Goal: Task Accomplishment & Management: Use online tool/utility

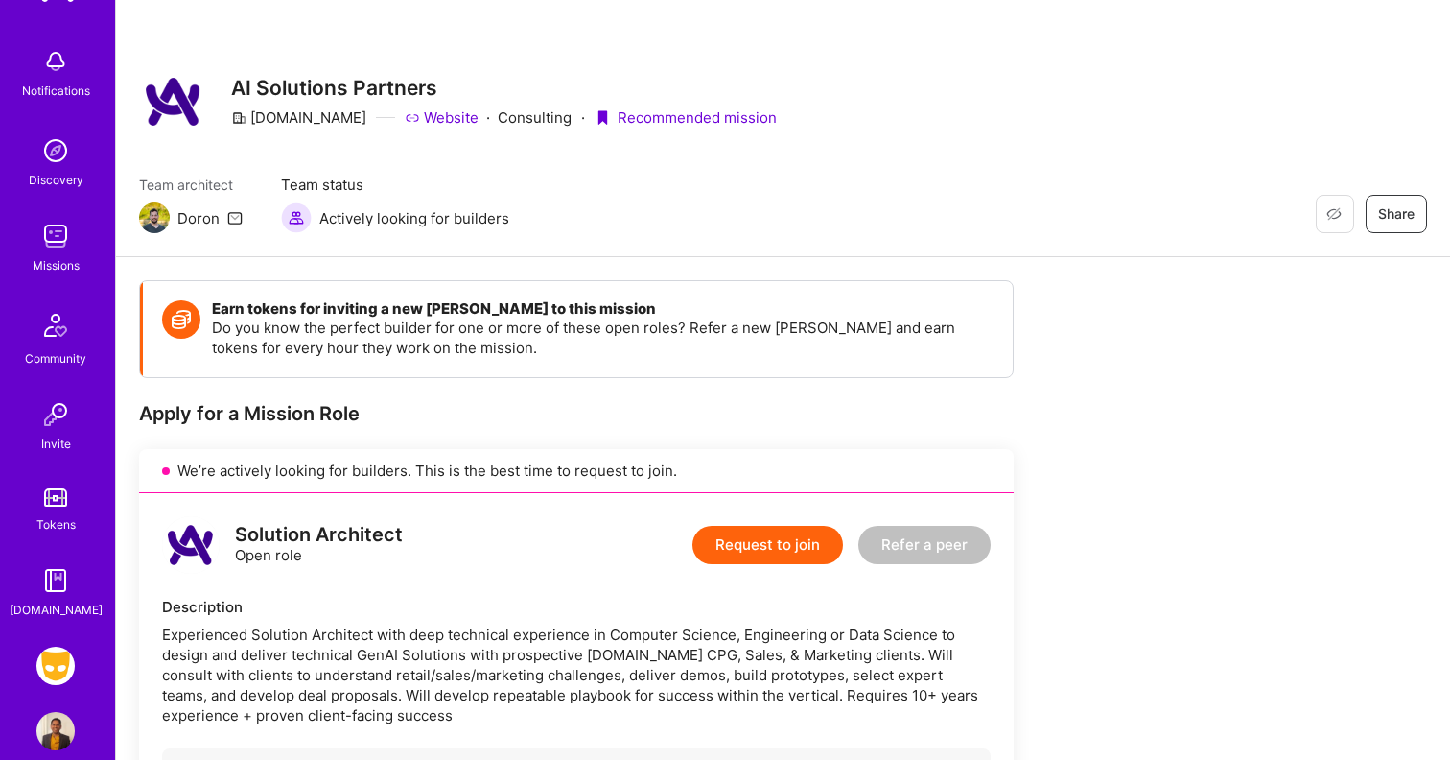
scroll to position [98, 0]
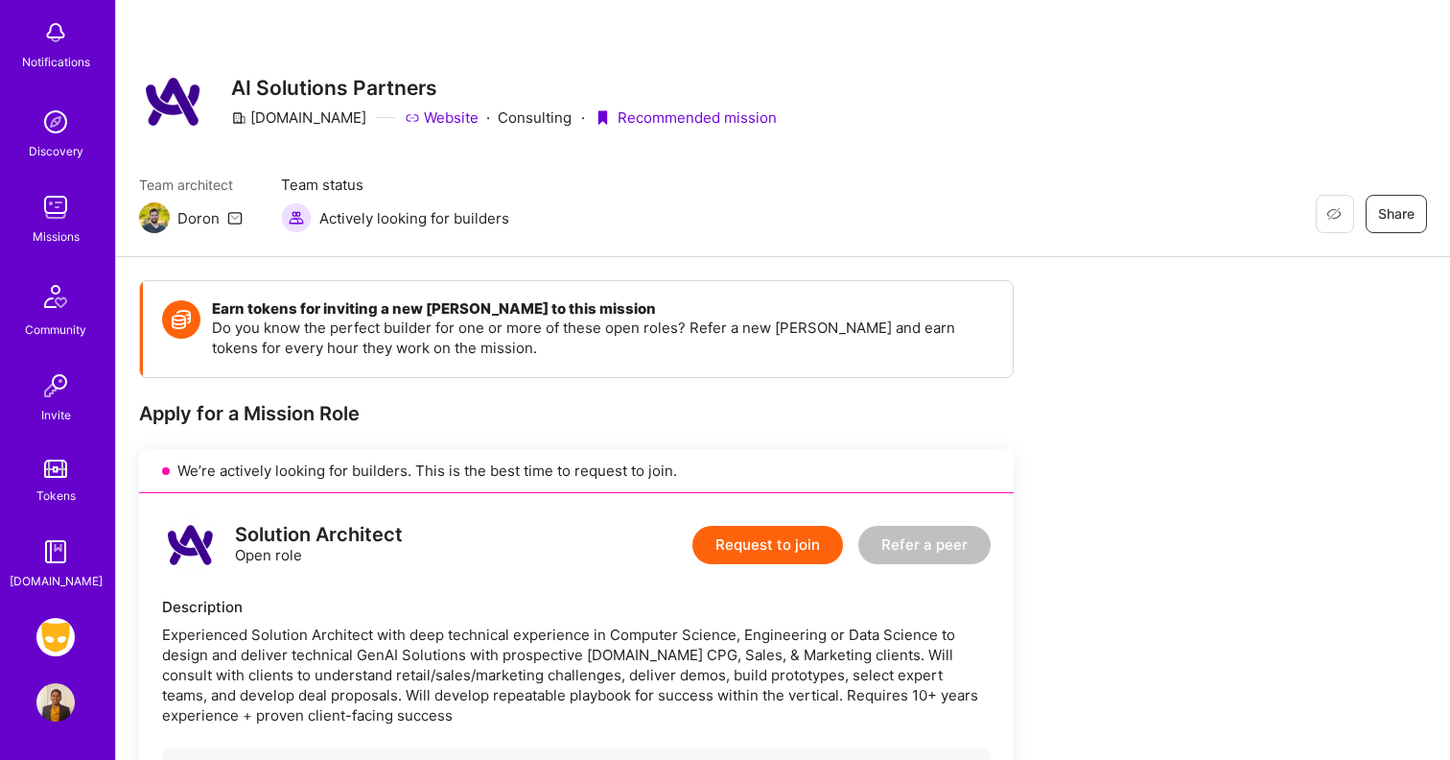
click at [58, 646] on img at bounding box center [55, 637] width 38 height 38
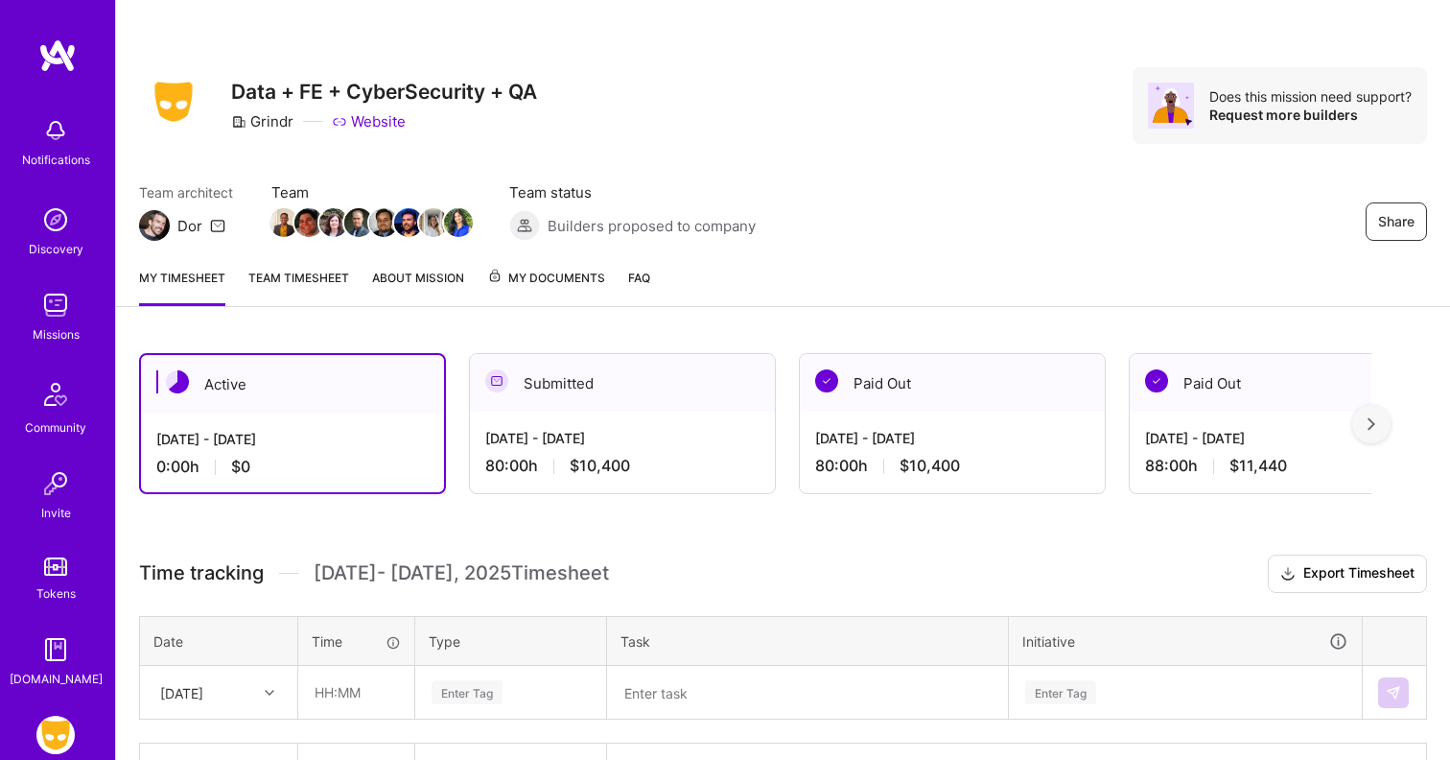
click at [497, 531] on div "Active [DATE] - [DATE] 0:00 h $0 Submitted [DATE] - [DATE] 80:00 h $10,400 Paid…" at bounding box center [783, 609] width 1334 height 559
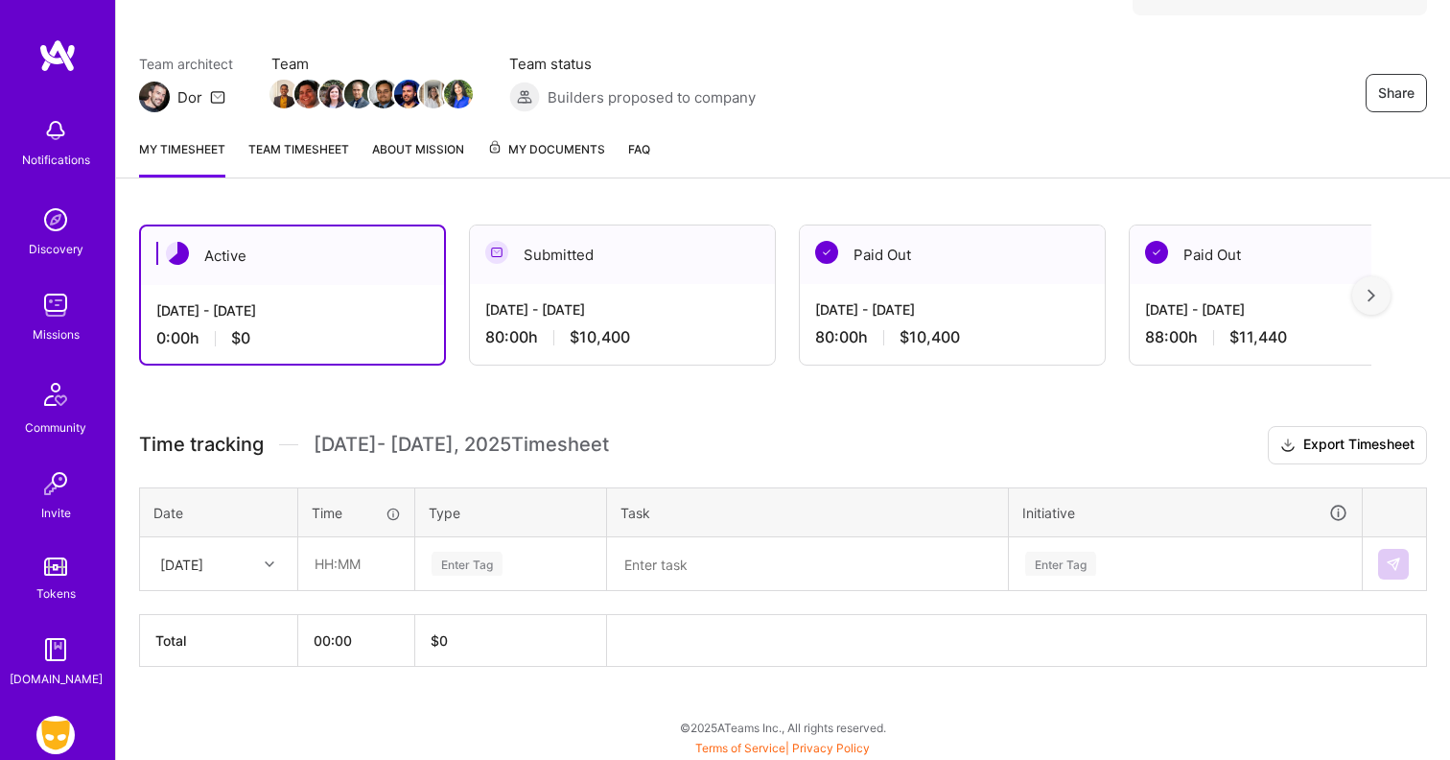
click at [260, 560] on div at bounding box center [272, 563] width 30 height 25
click at [234, 615] on div "[DATE]" at bounding box center [218, 617] width 155 height 35
click at [325, 568] on input "text" at bounding box center [356, 563] width 114 height 51
type input "08:00"
click at [459, 572] on div "Enter Tag" at bounding box center [467, 564] width 71 height 30
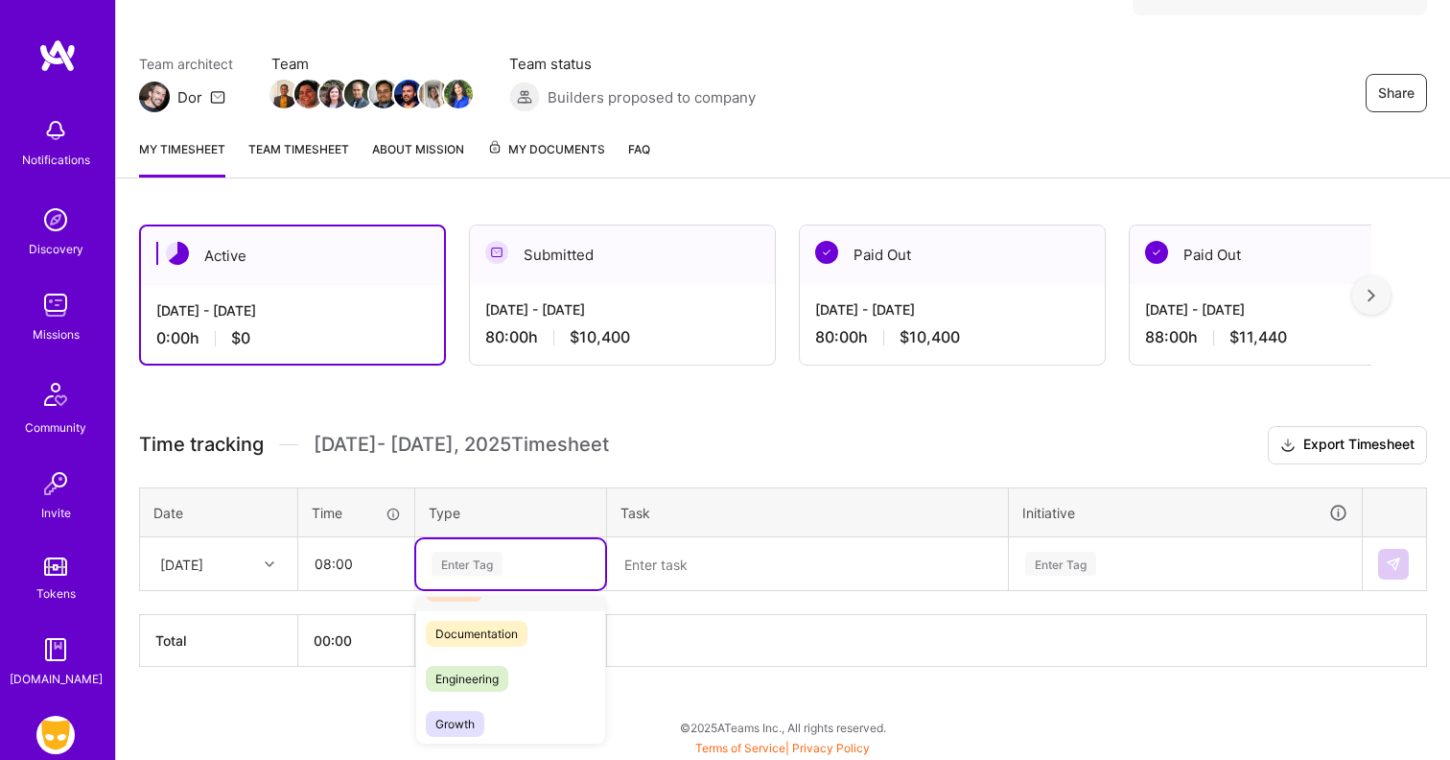
scroll to position [143, 0]
click at [478, 622] on span "Engineering" at bounding box center [467, 619] width 82 height 26
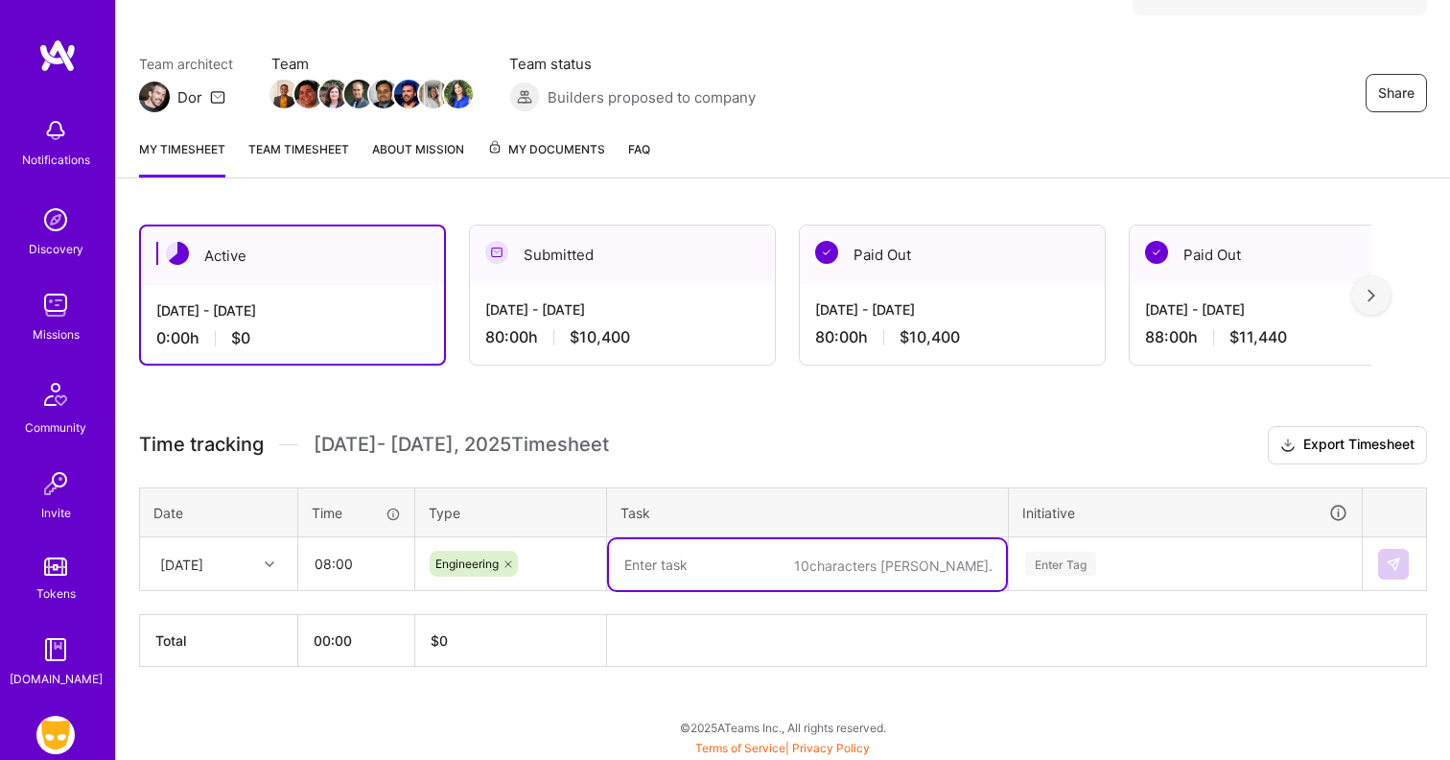
click at [648, 578] on textarea at bounding box center [807, 564] width 397 height 51
paste textarea "DATA-4095"
type textarea "DATA-4095- DIM Ad Unit fix"
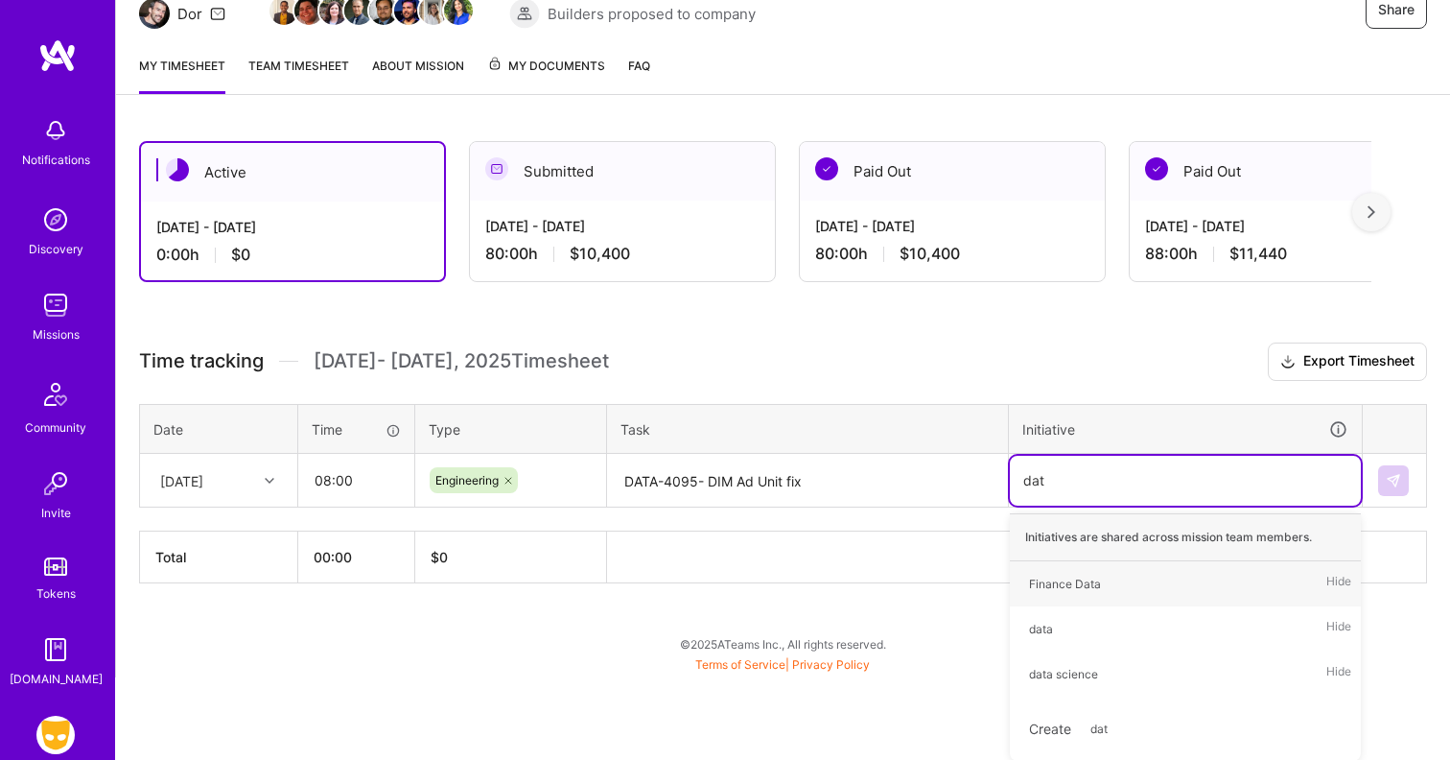
type input "data"
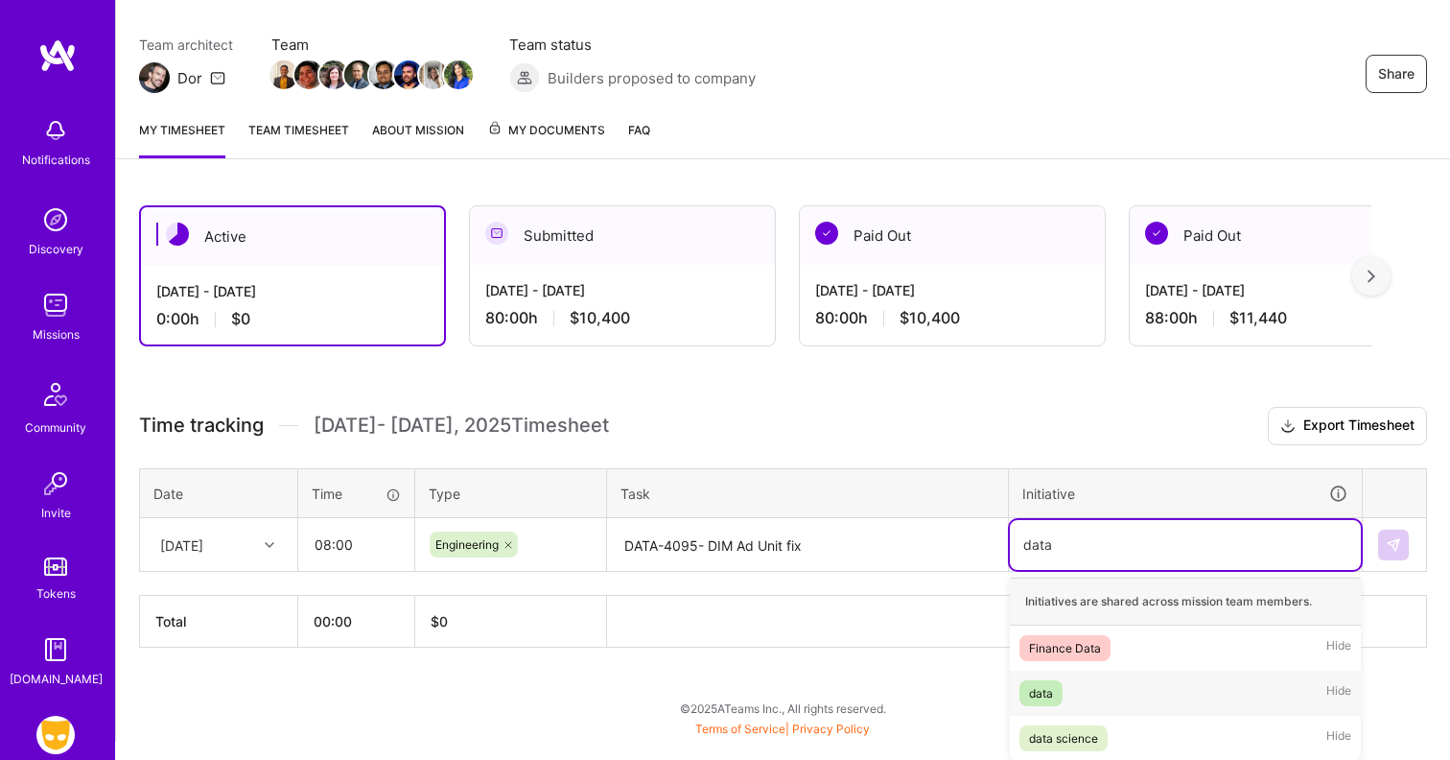
click at [1061, 681] on span "data" at bounding box center [1041, 693] width 43 height 26
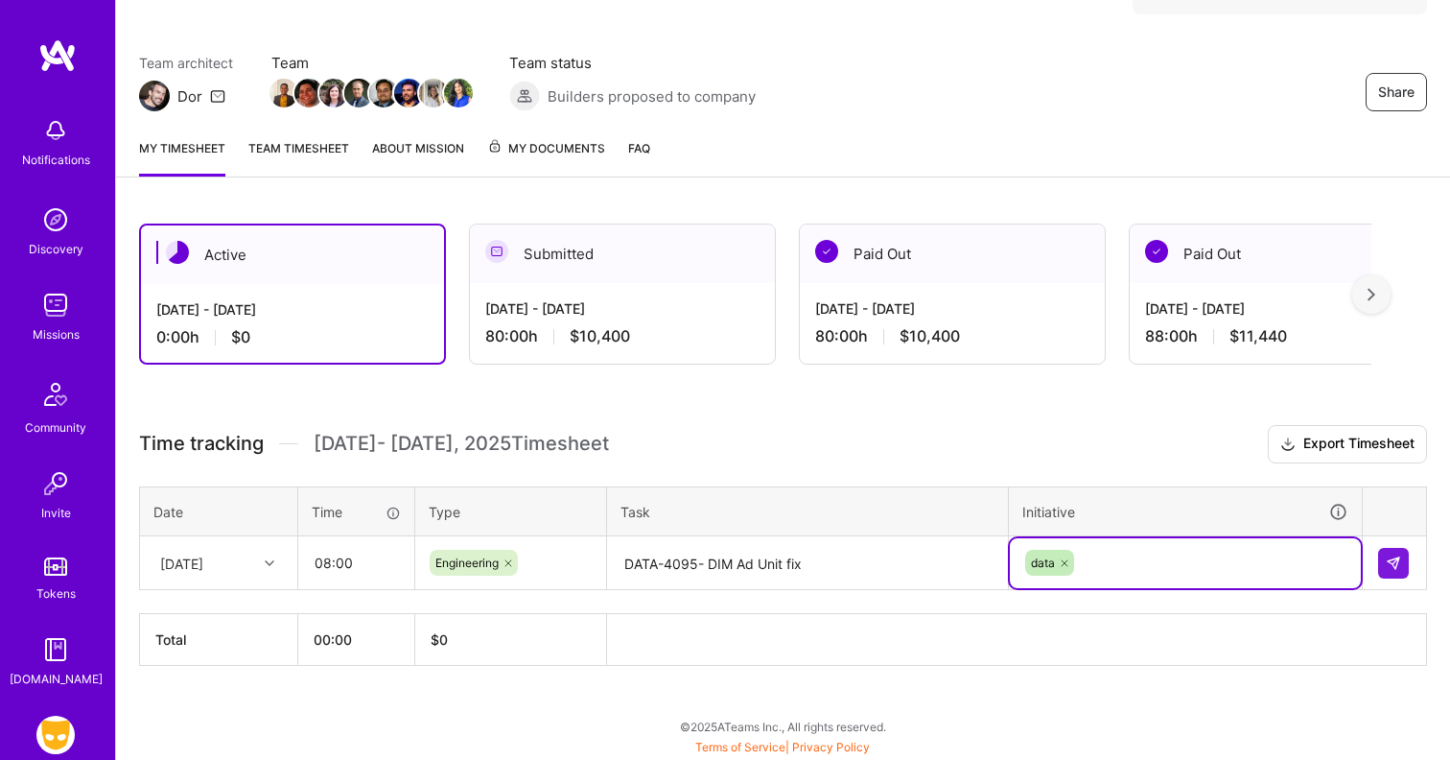
scroll to position [129, 0]
click at [1404, 569] on button at bounding box center [1393, 564] width 31 height 31
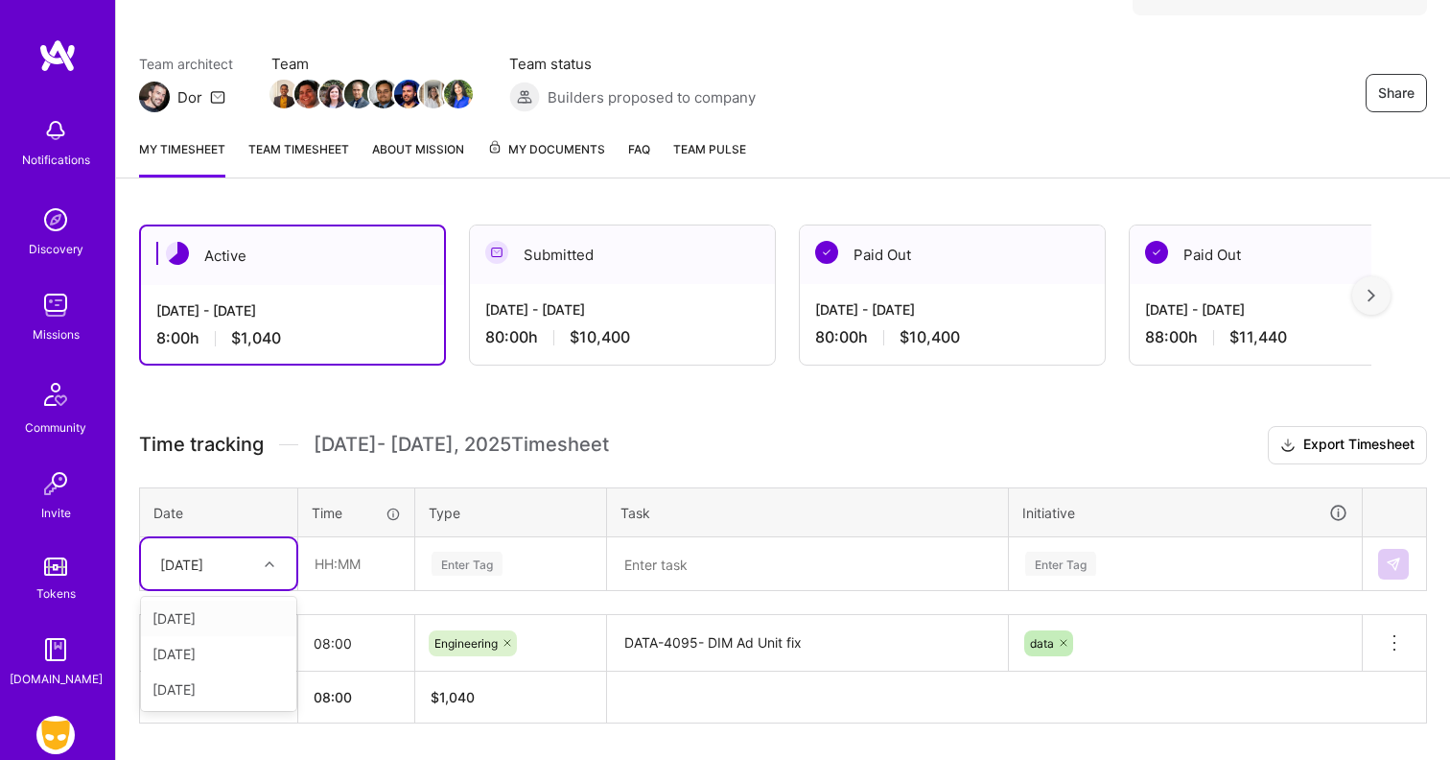
click at [253, 561] on div "[DATE]" at bounding box center [204, 564] width 106 height 32
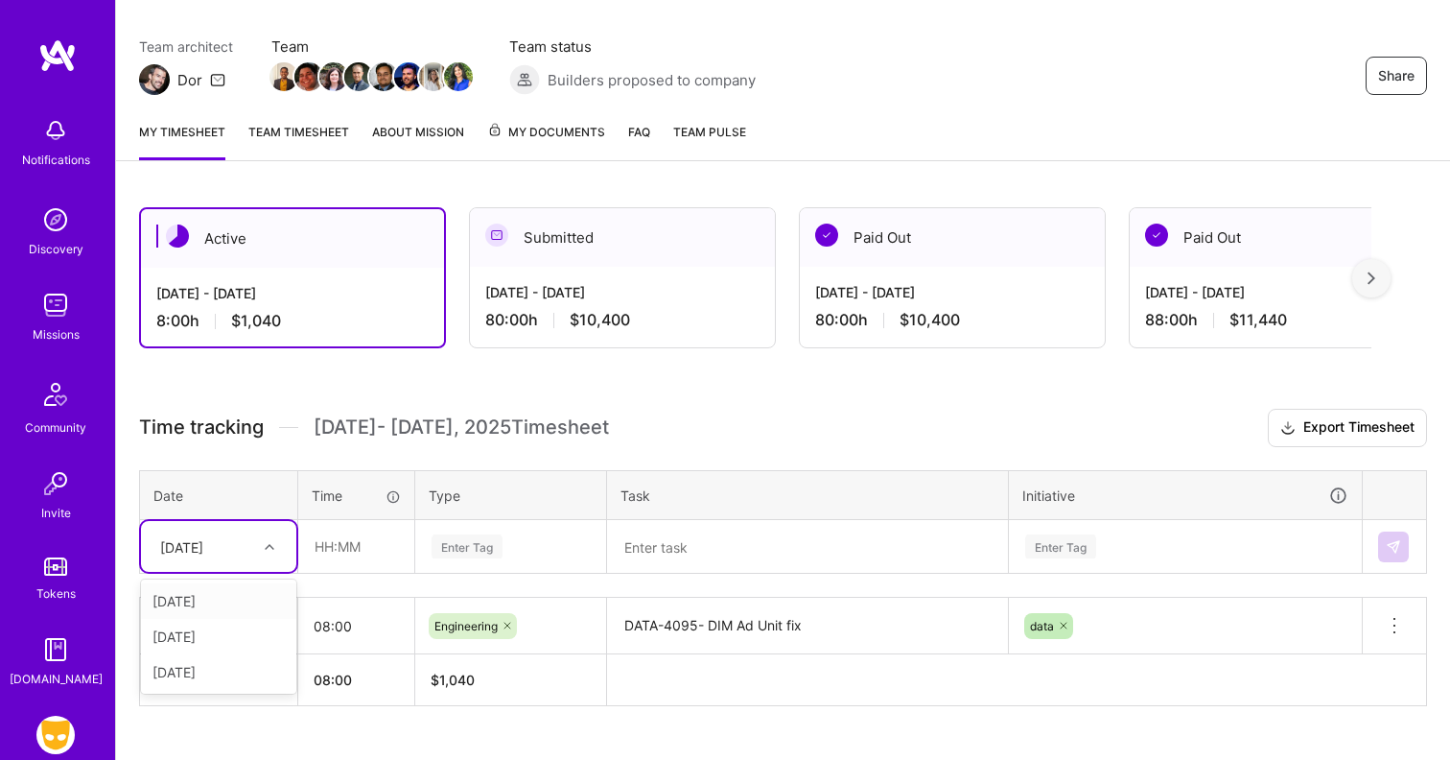
click at [231, 591] on div "[DATE]" at bounding box center [218, 600] width 155 height 35
click at [349, 546] on input "text" at bounding box center [356, 546] width 114 height 51
type input "08:00"
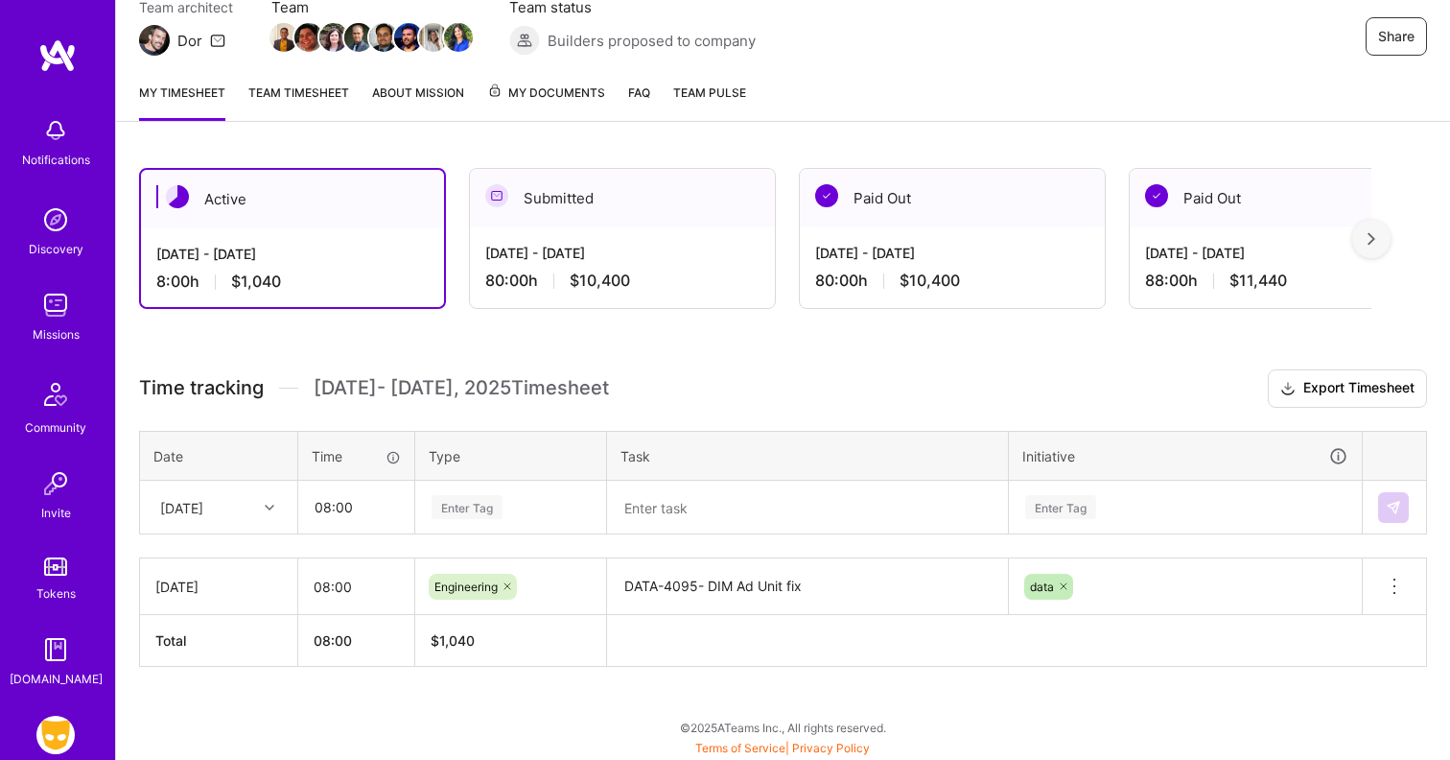
click at [470, 535] on div "Time tracking [DATE] - [DATE] Timesheet Export Timesheet Date Time Type Task In…" at bounding box center [783, 517] width 1288 height 297
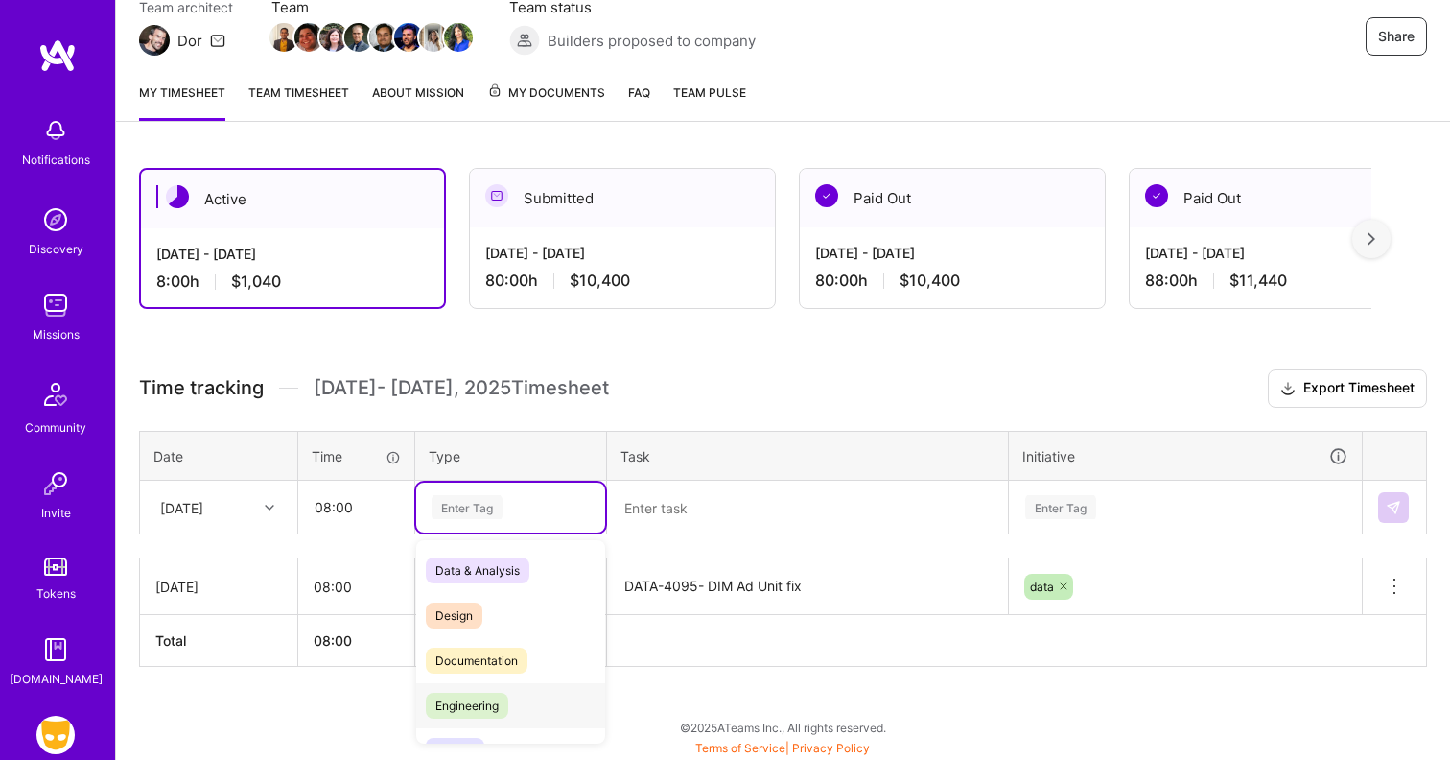
click at [502, 706] on span "Engineering" at bounding box center [467, 705] width 82 height 26
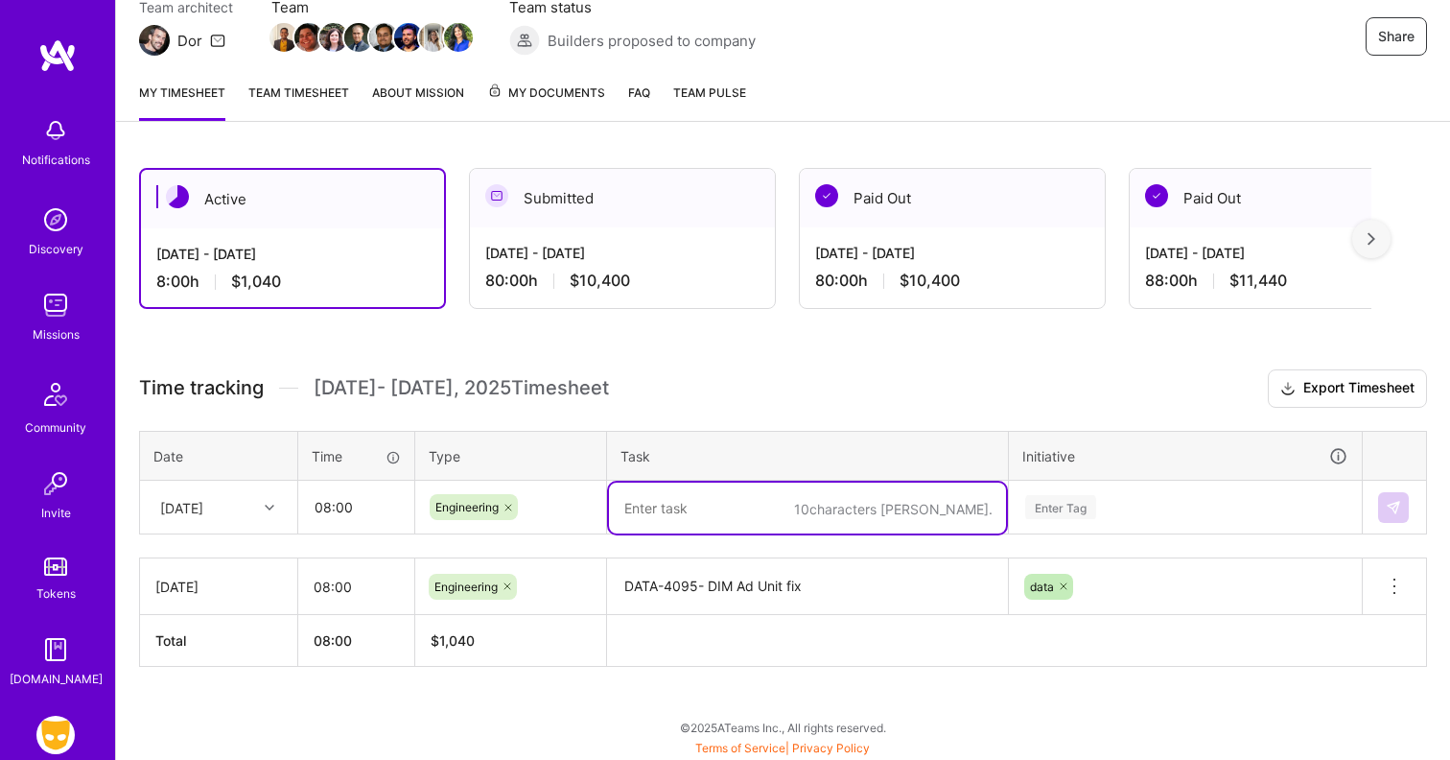
click at [654, 516] on textarea at bounding box center [807, 507] width 397 height 51
type textarea "c"
type textarea "h"
click at [922, 504] on textarea "chat_count dag fix and reconciliation sheet" at bounding box center [807, 507] width 397 height 51
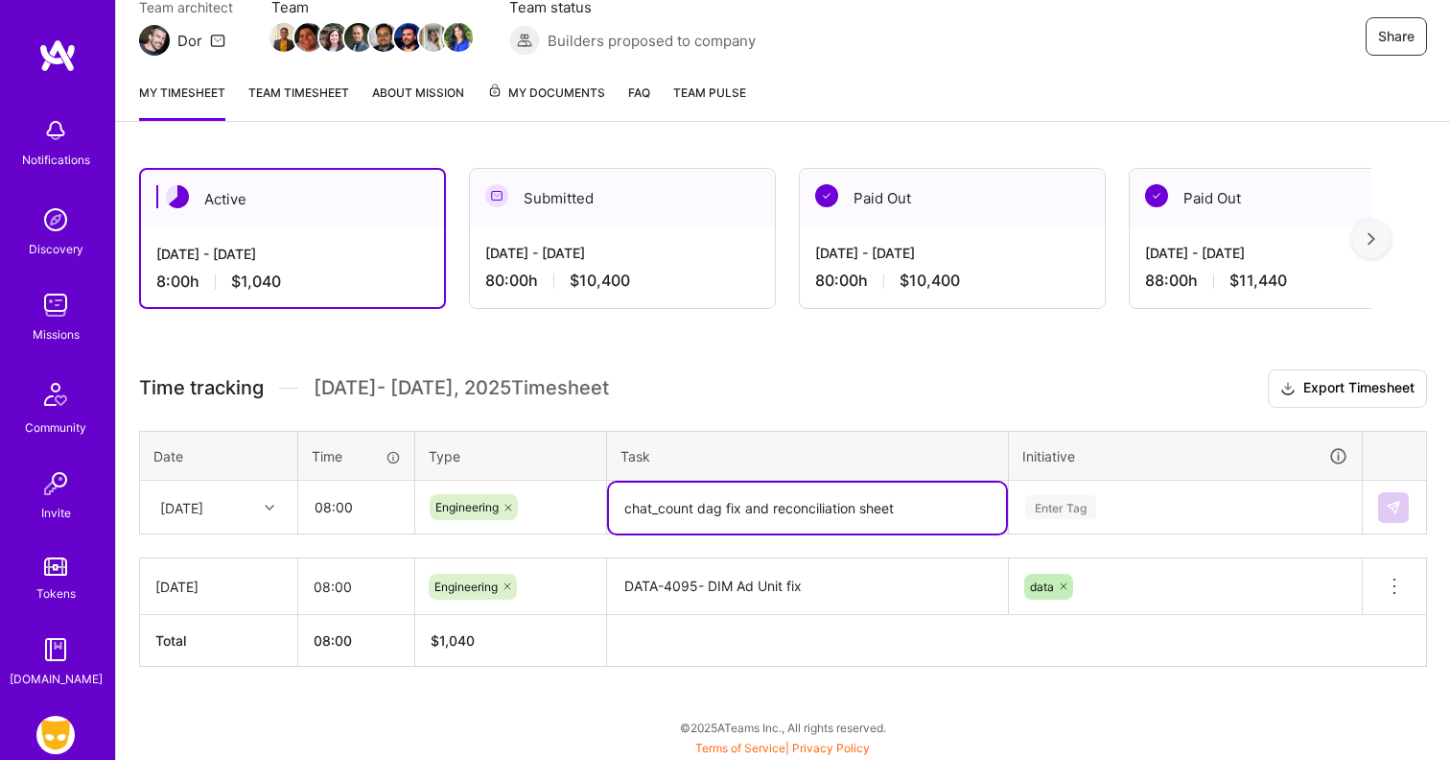
click at [922, 504] on textarea "chat_count dag fix and reconciliation sheet" at bounding box center [807, 507] width 397 height 51
type textarea "chat_count dag fix and reconciliation sheet"
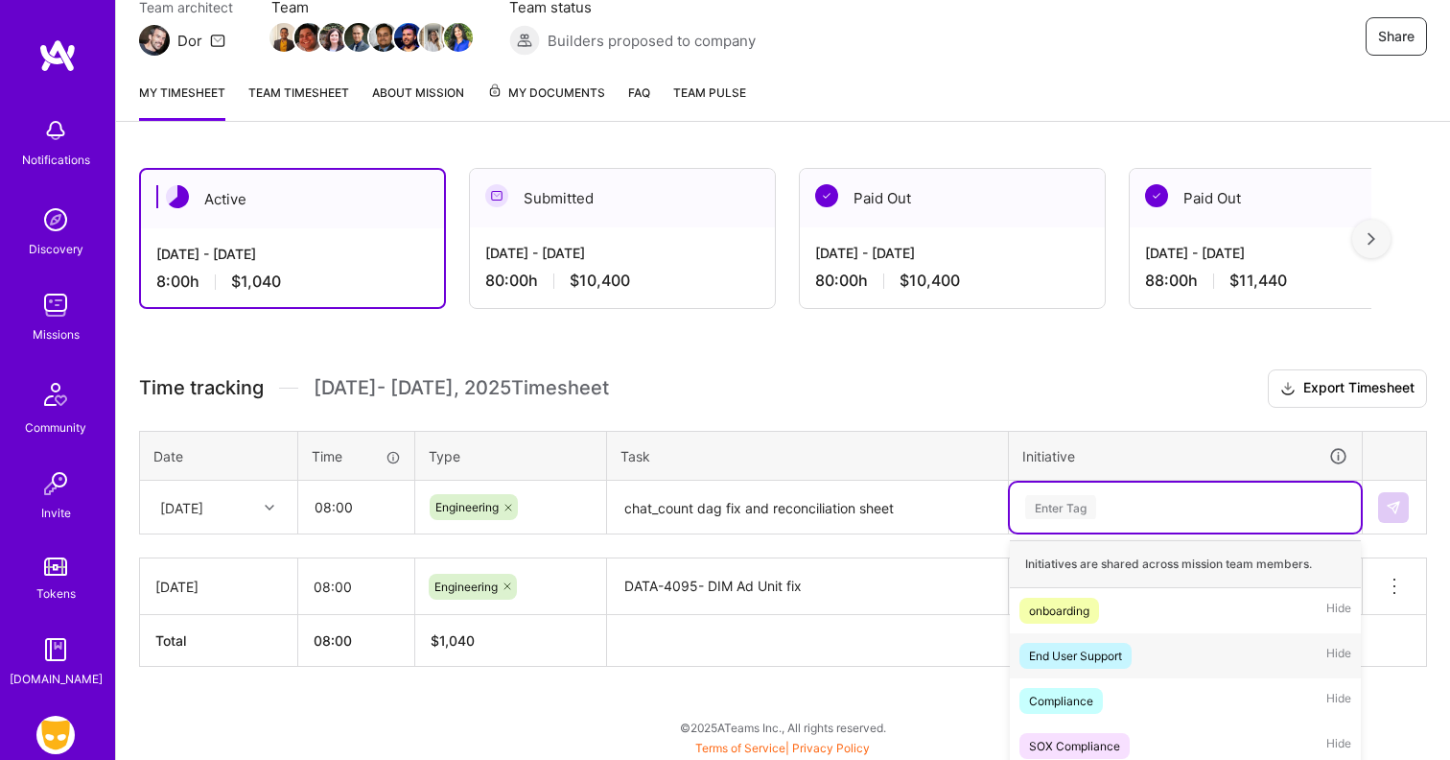
scroll to position [358, 0]
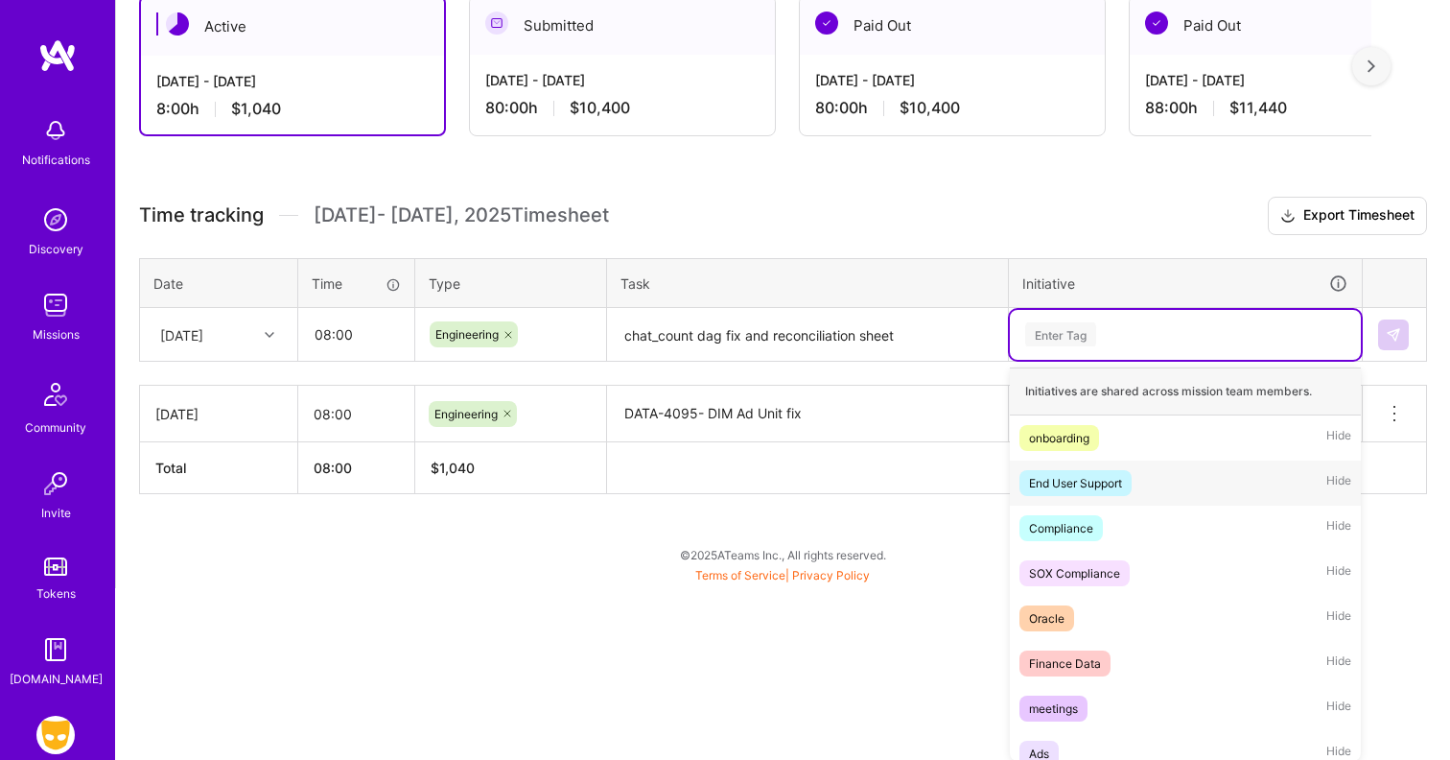
click at [1101, 360] on div "option data, selected. option End User Support focused, 2 of 59. 59 results ava…" at bounding box center [1185, 335] width 351 height 50
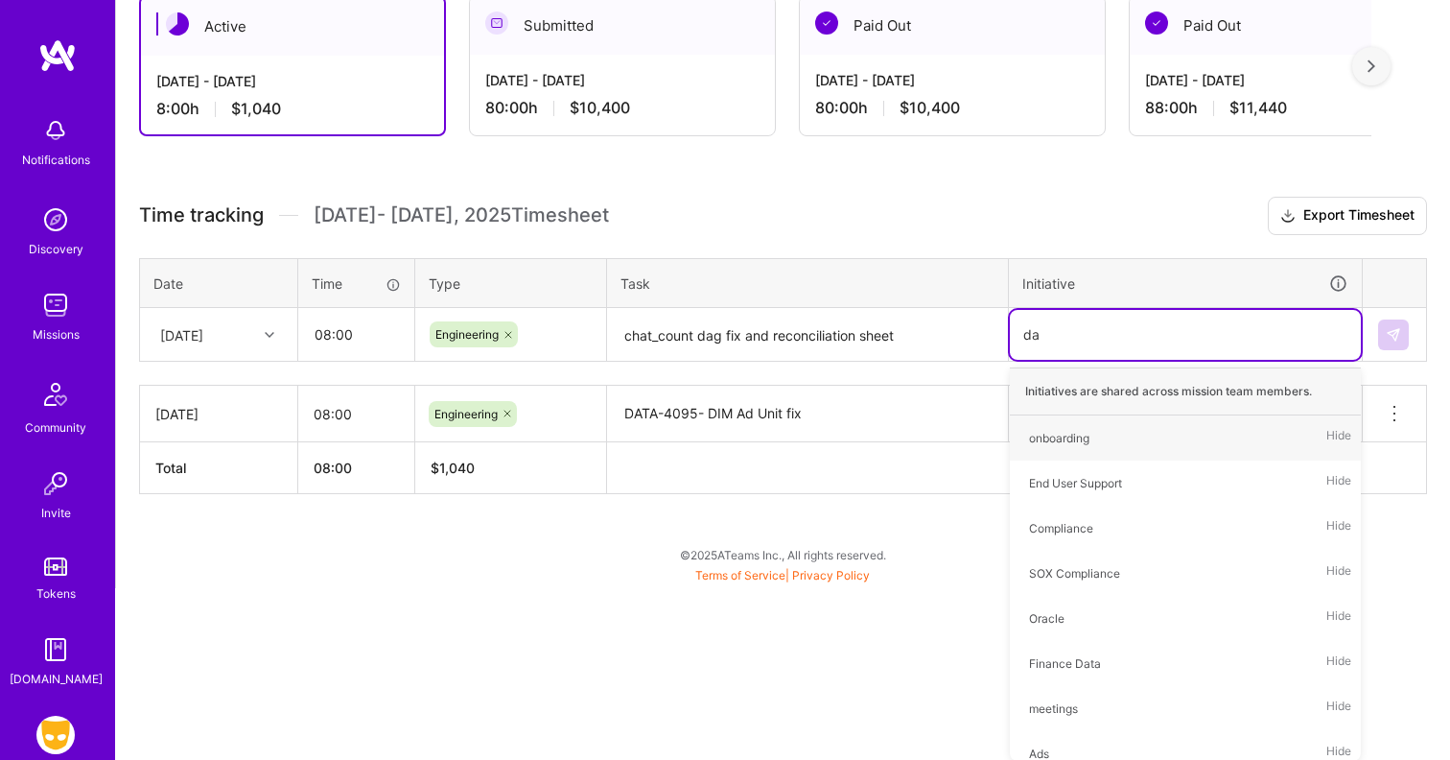
type input "dat"
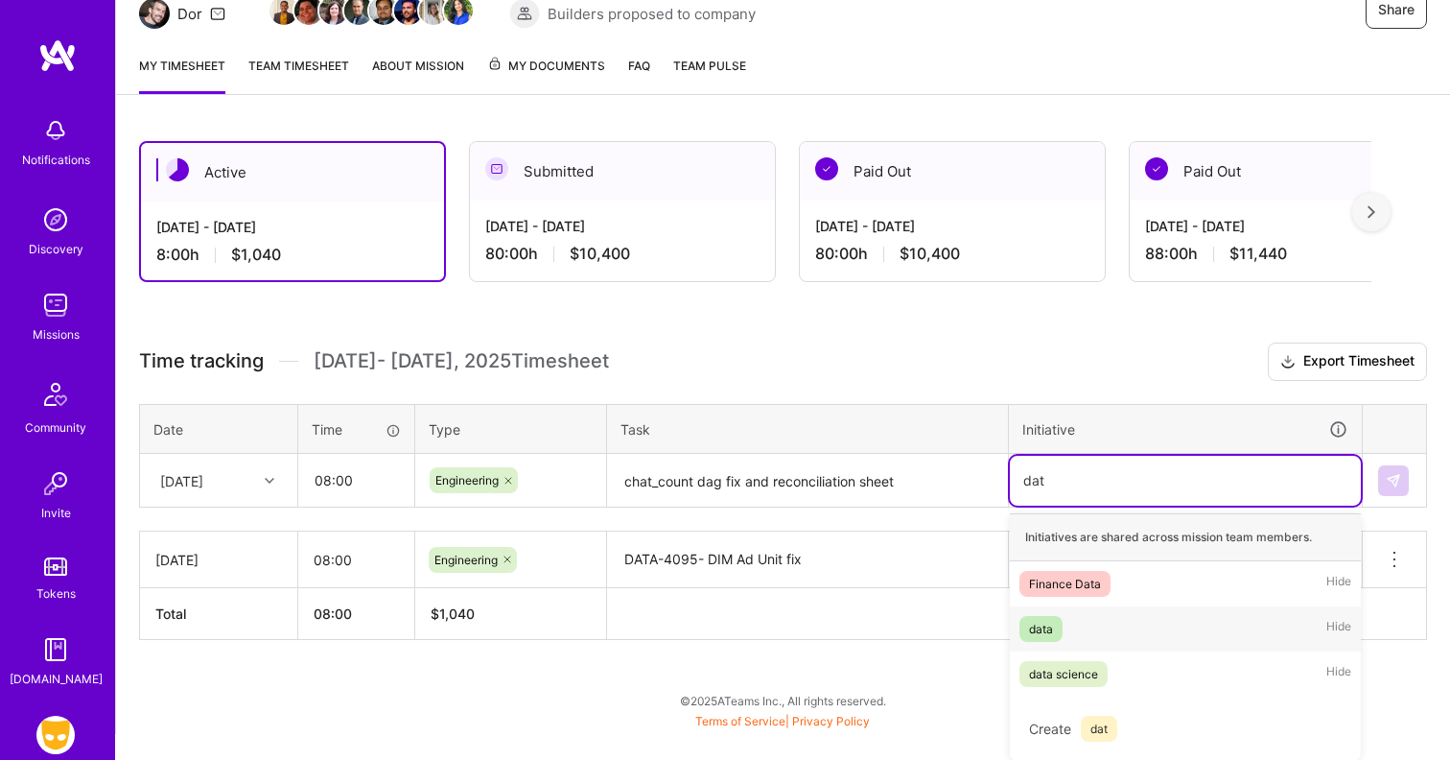
click at [1075, 622] on div "data Hide" at bounding box center [1185, 628] width 351 height 45
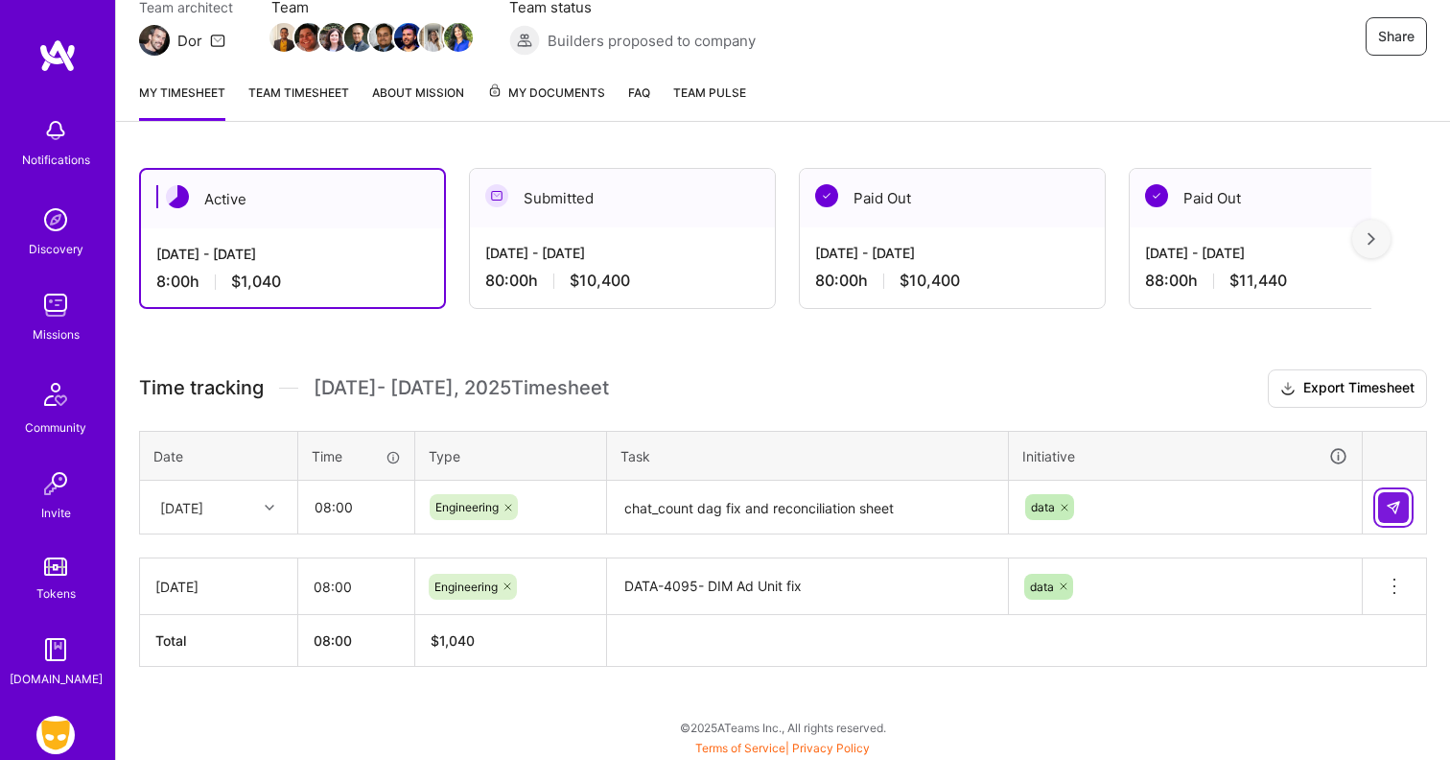
click at [1394, 502] on img at bounding box center [1393, 507] width 15 height 15
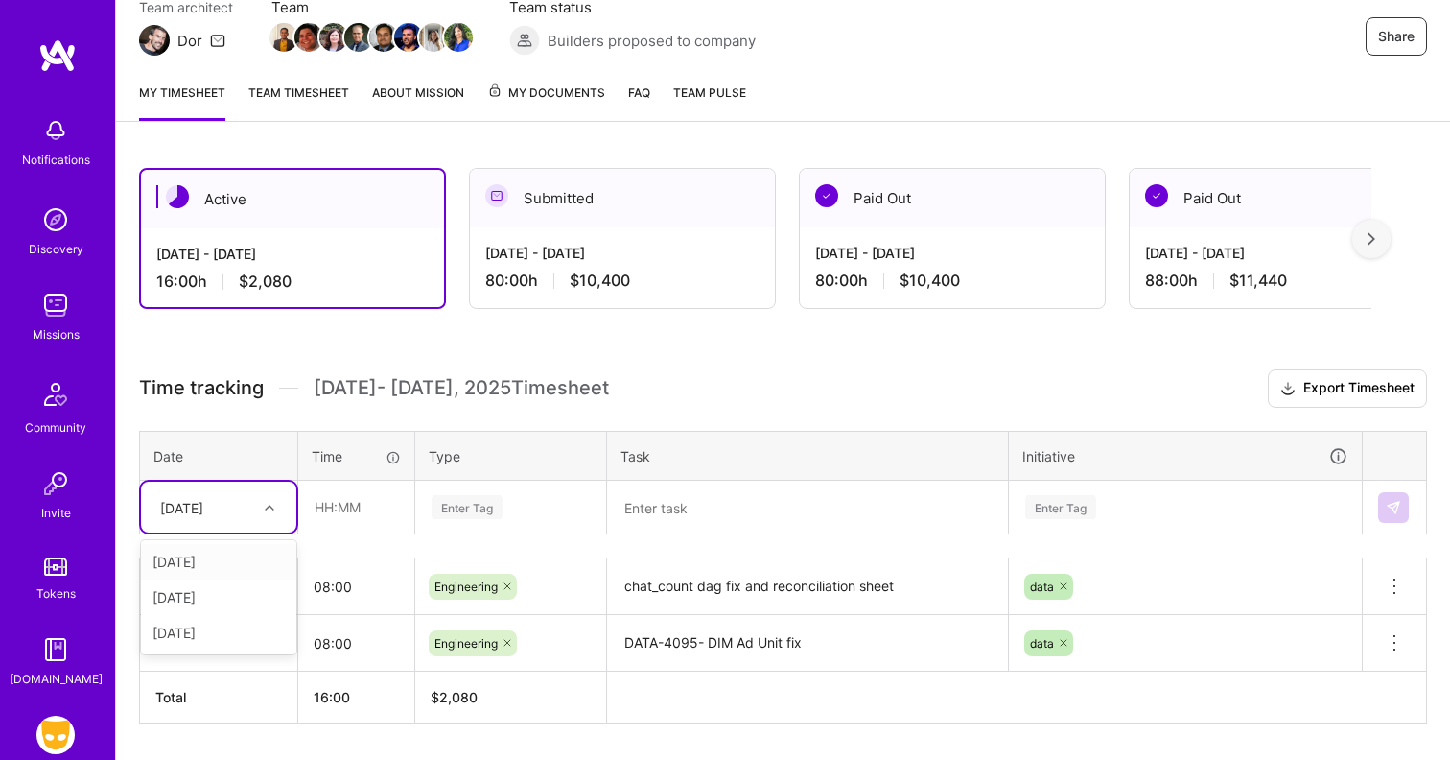
click at [271, 509] on icon at bounding box center [270, 508] width 10 height 10
click at [223, 594] on div "[DATE]" at bounding box center [218, 596] width 155 height 35
click at [349, 499] on input "text" at bounding box center [356, 506] width 114 height 51
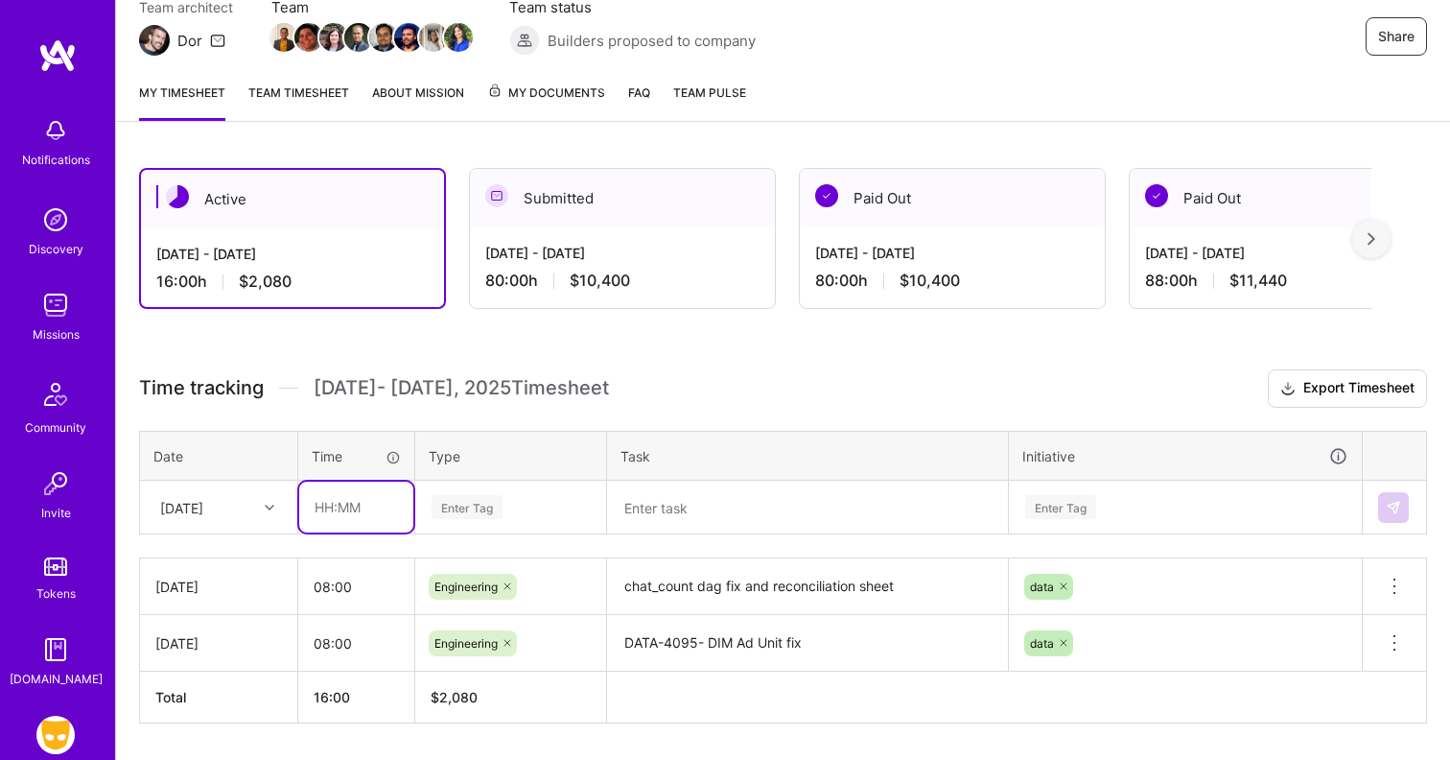
type input "08:00"
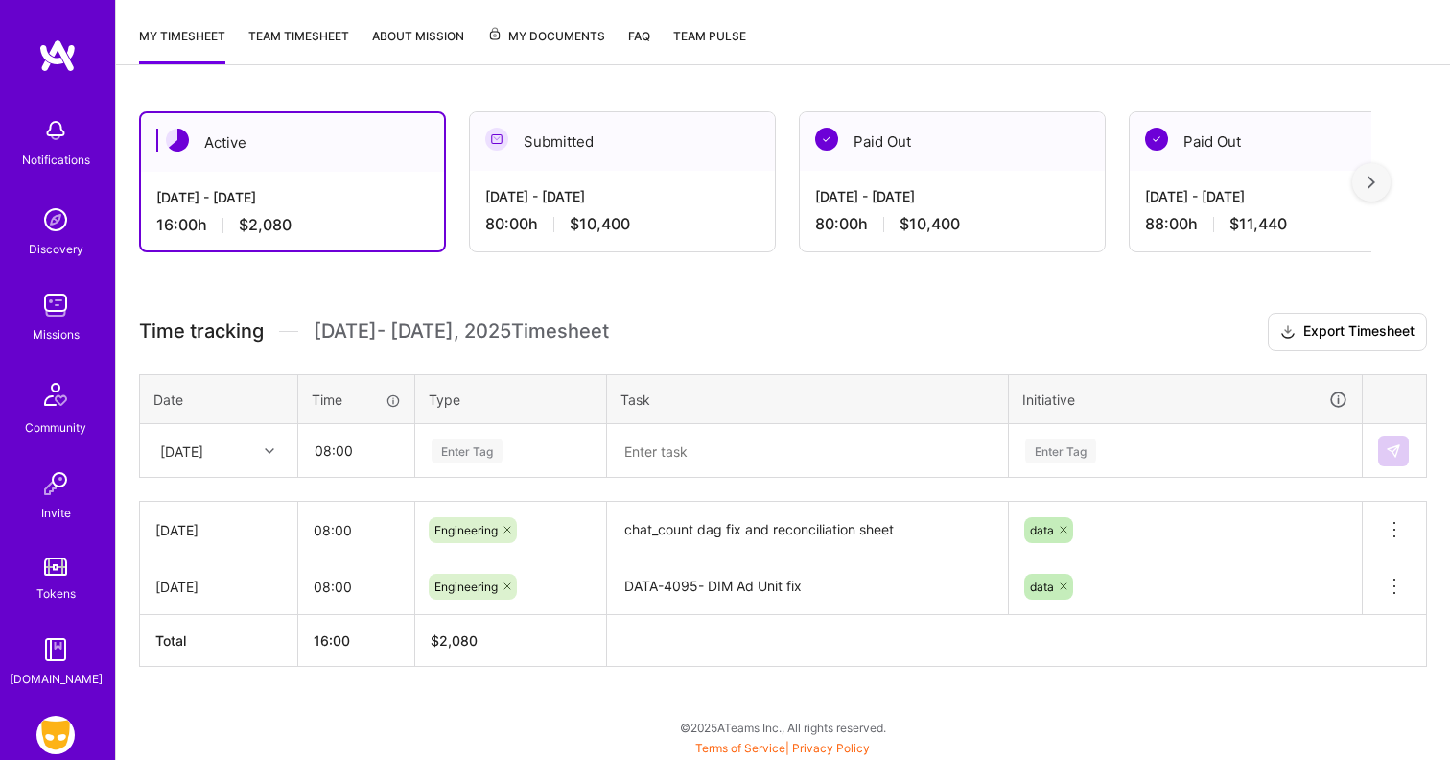
click at [491, 476] on div "Enter Tag" at bounding box center [510, 451] width 189 height 50
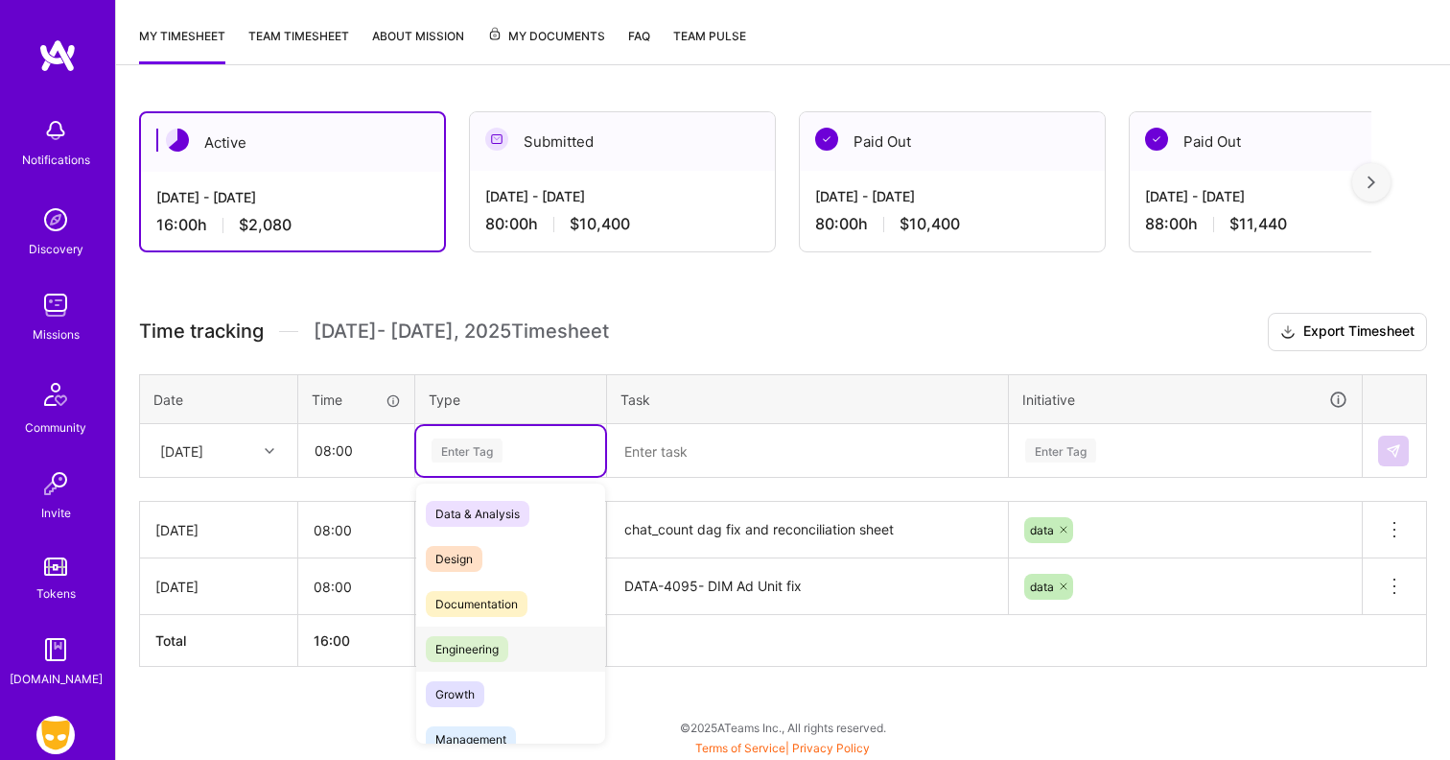
click at [490, 647] on span "Engineering" at bounding box center [467, 649] width 82 height 26
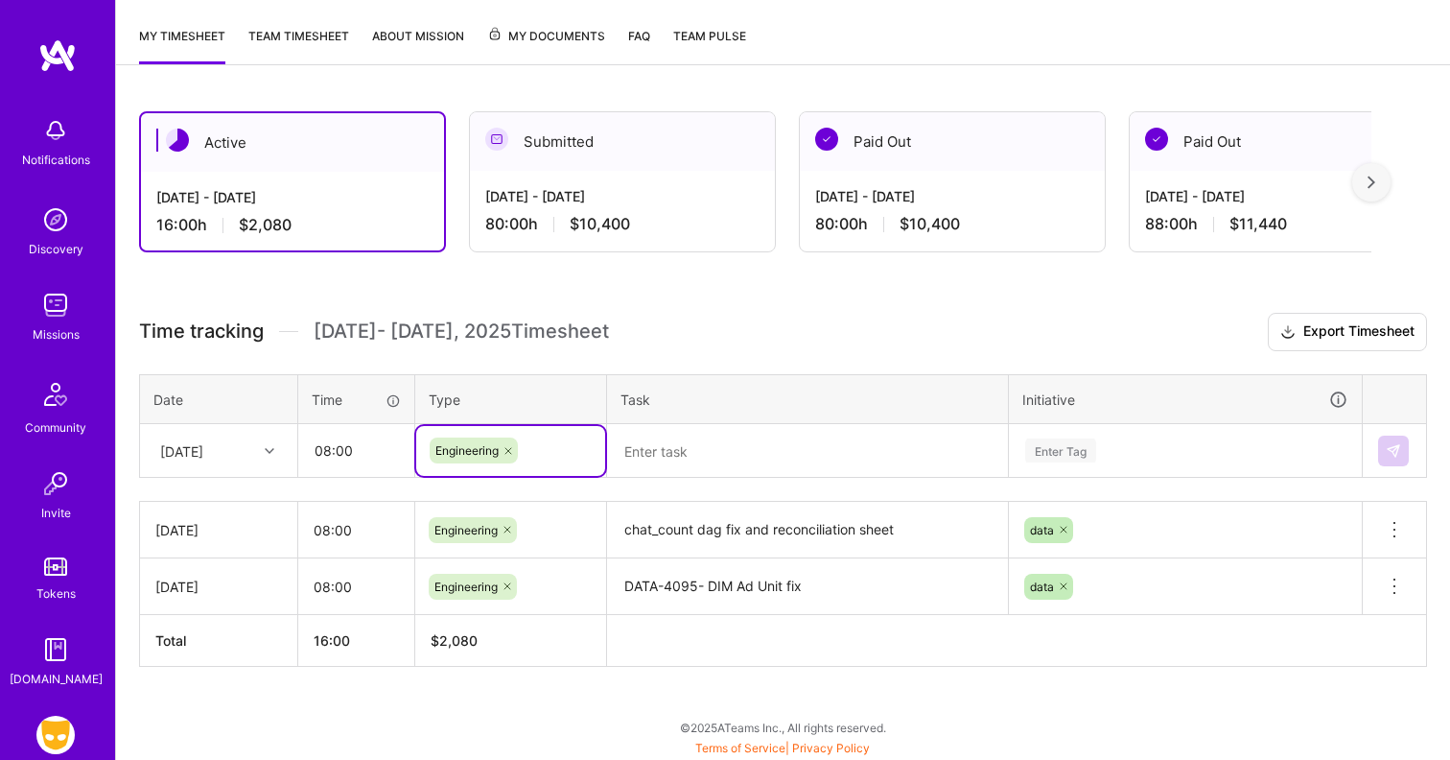
click at [711, 456] on textarea at bounding box center [807, 451] width 397 height 51
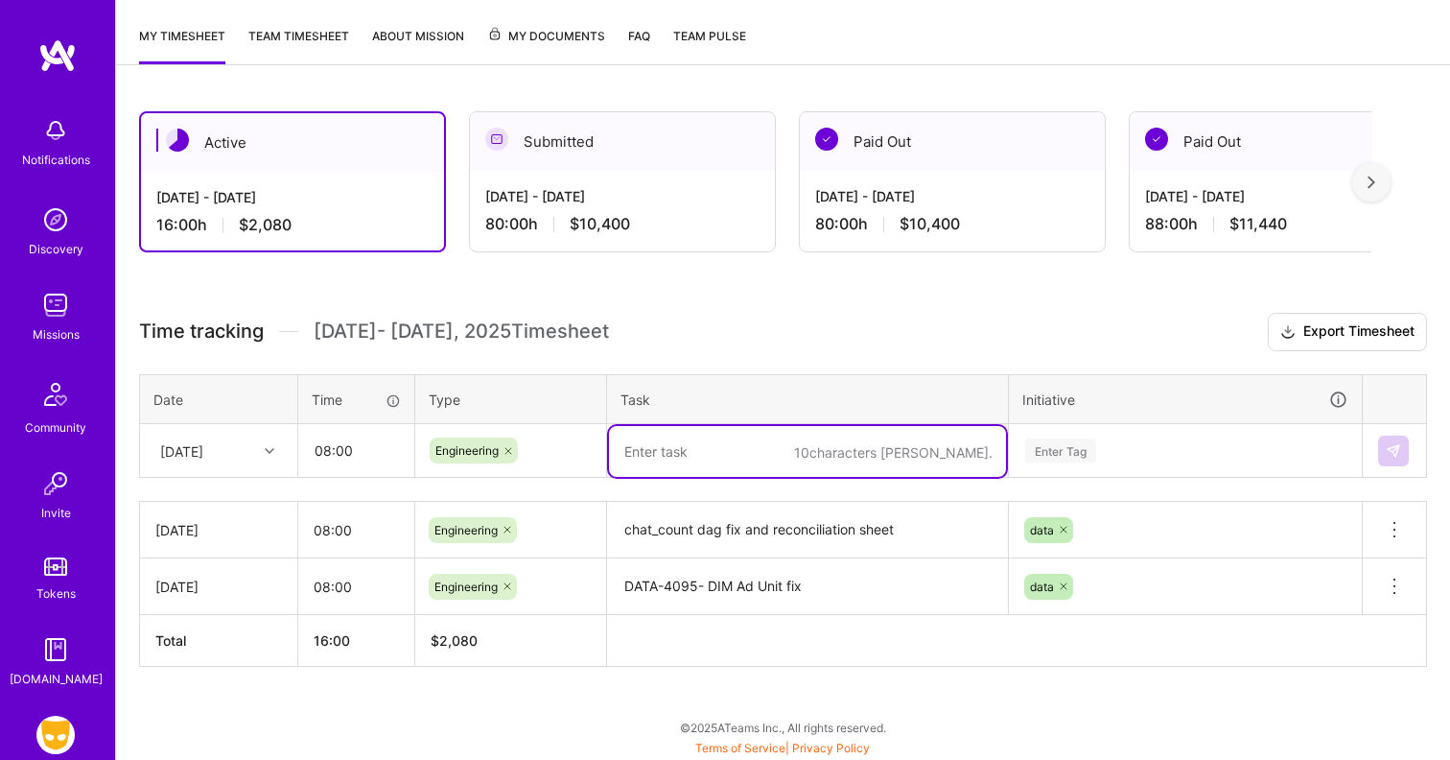
paste textarea "chat_count dag fix and reconciliation sheet"
type textarea "chat_count dag fix and reconciliation sheet"
click at [1100, 450] on div "Enter Tag" at bounding box center [1185, 450] width 351 height 50
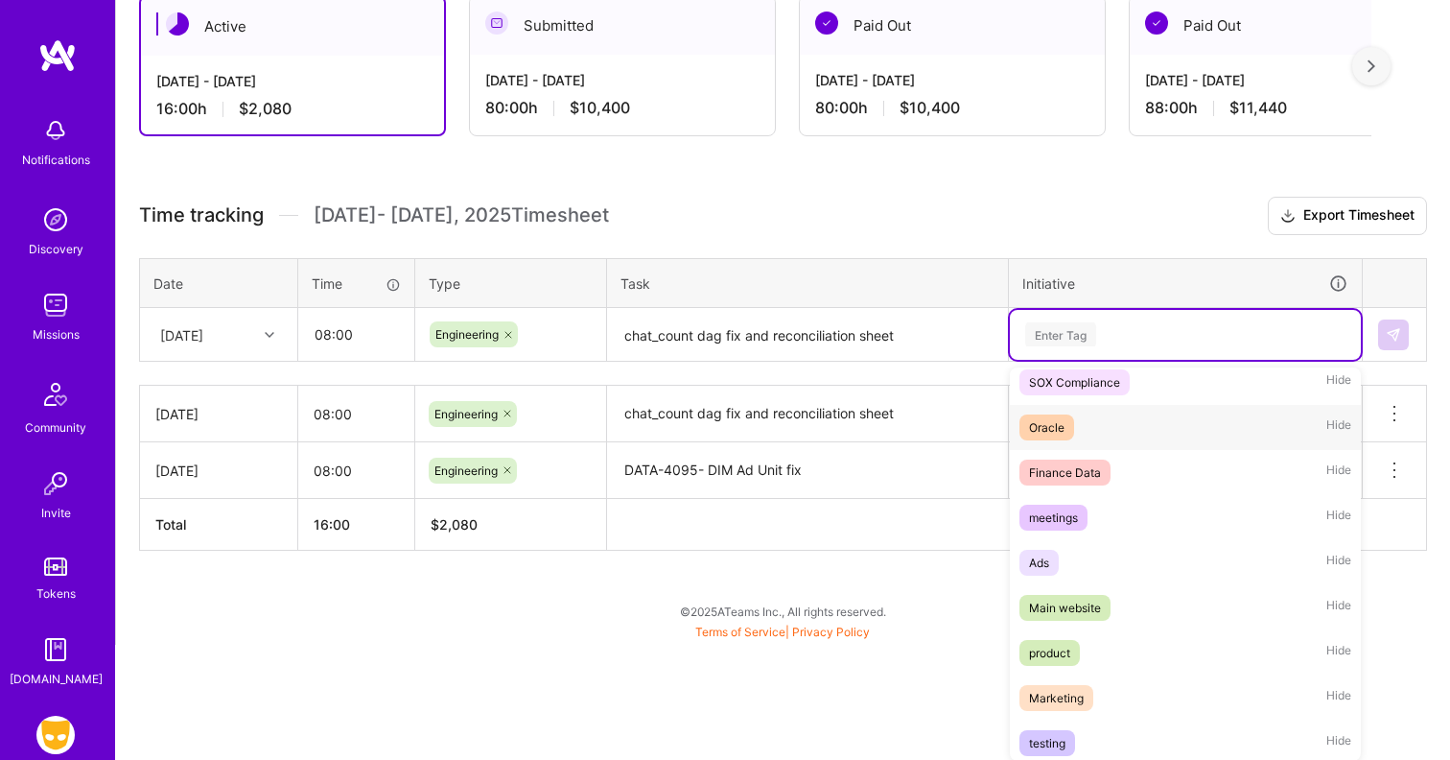
scroll to position [205, 0]
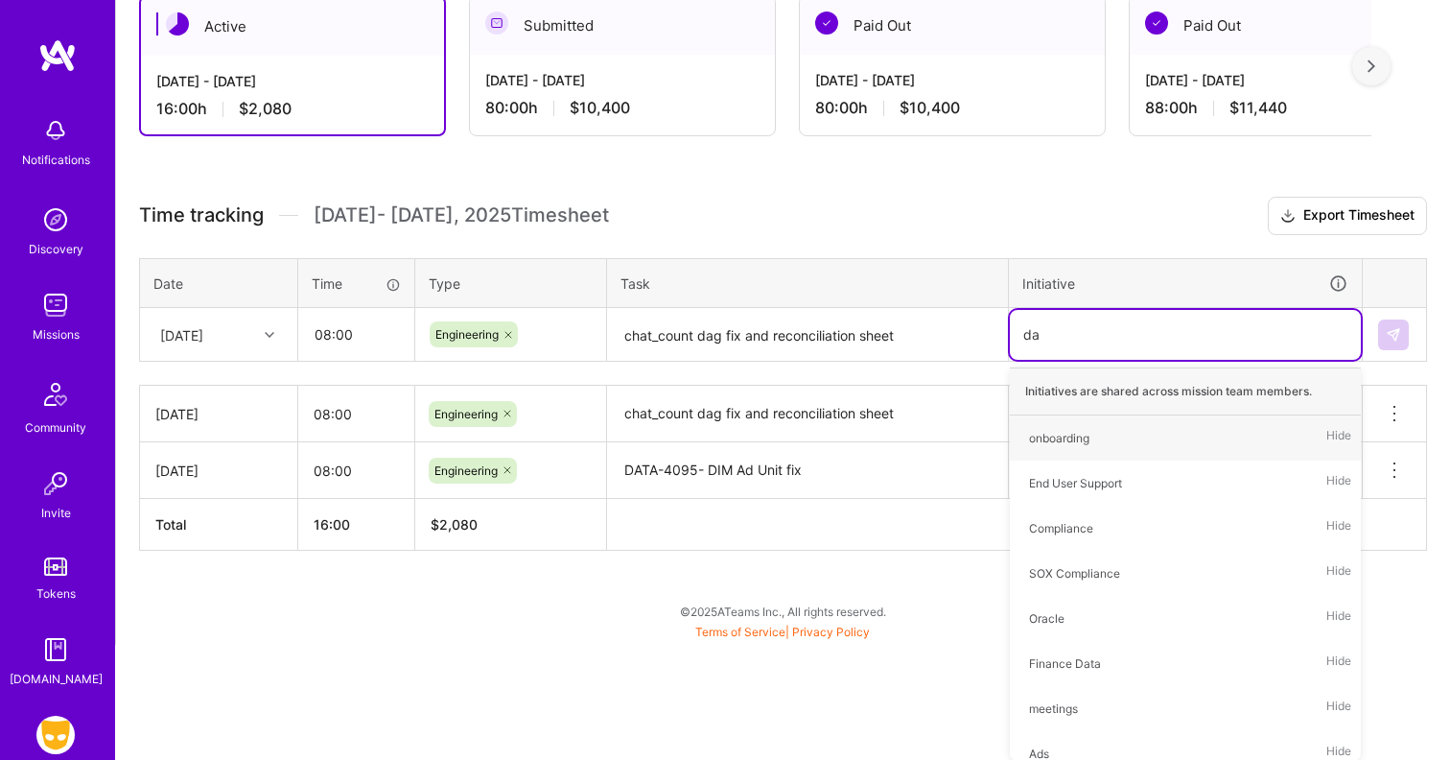
type input "dat"
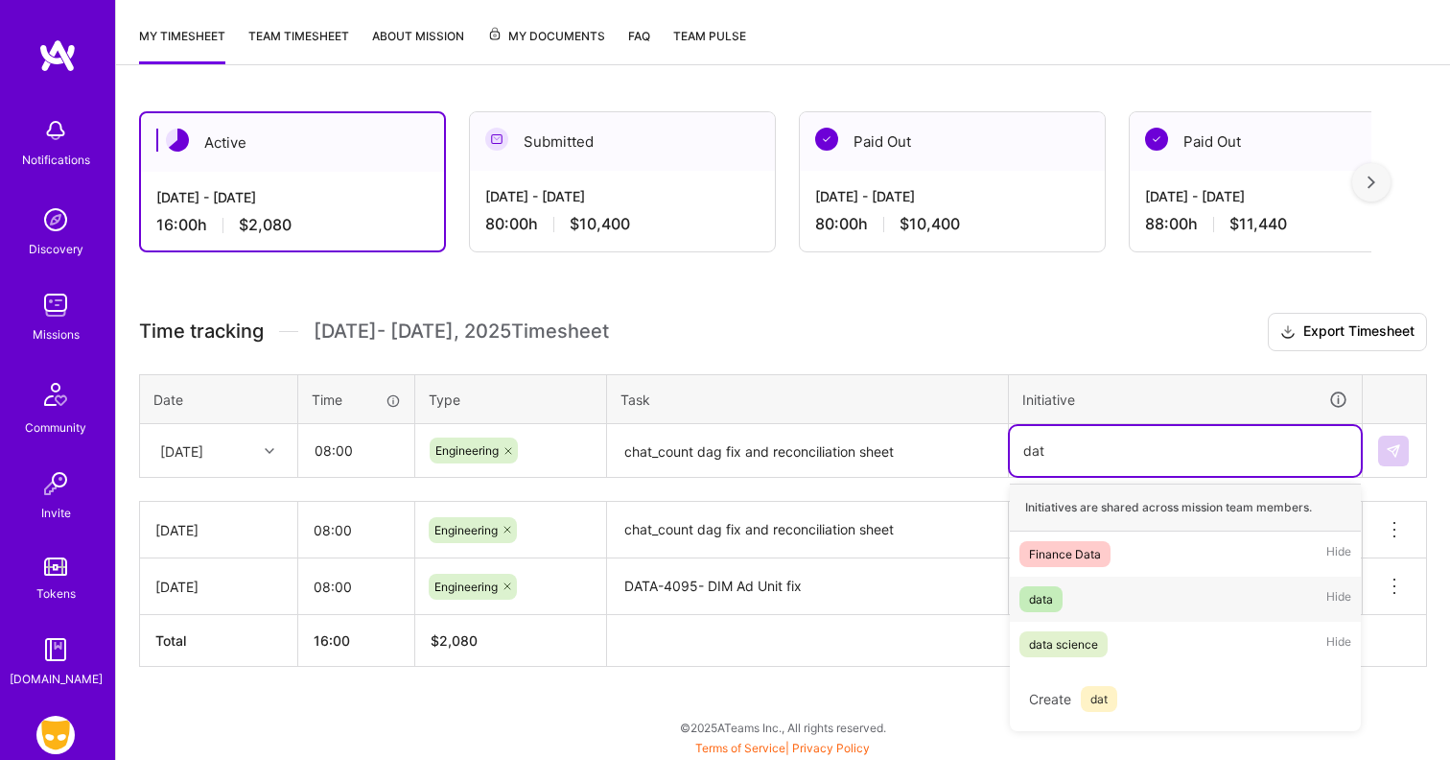
click at [1080, 588] on div "data Hide" at bounding box center [1185, 598] width 351 height 45
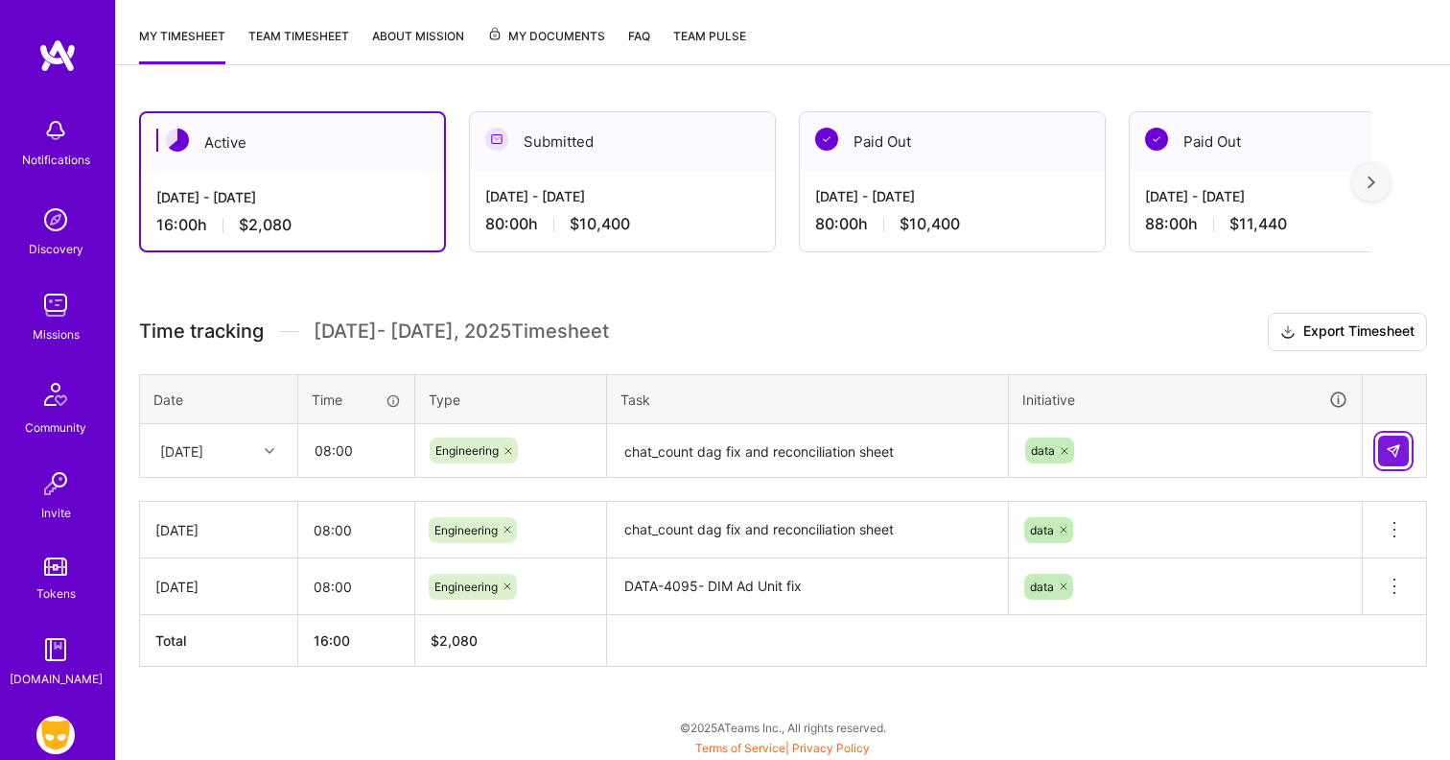
click at [1382, 458] on button at bounding box center [1393, 450] width 31 height 31
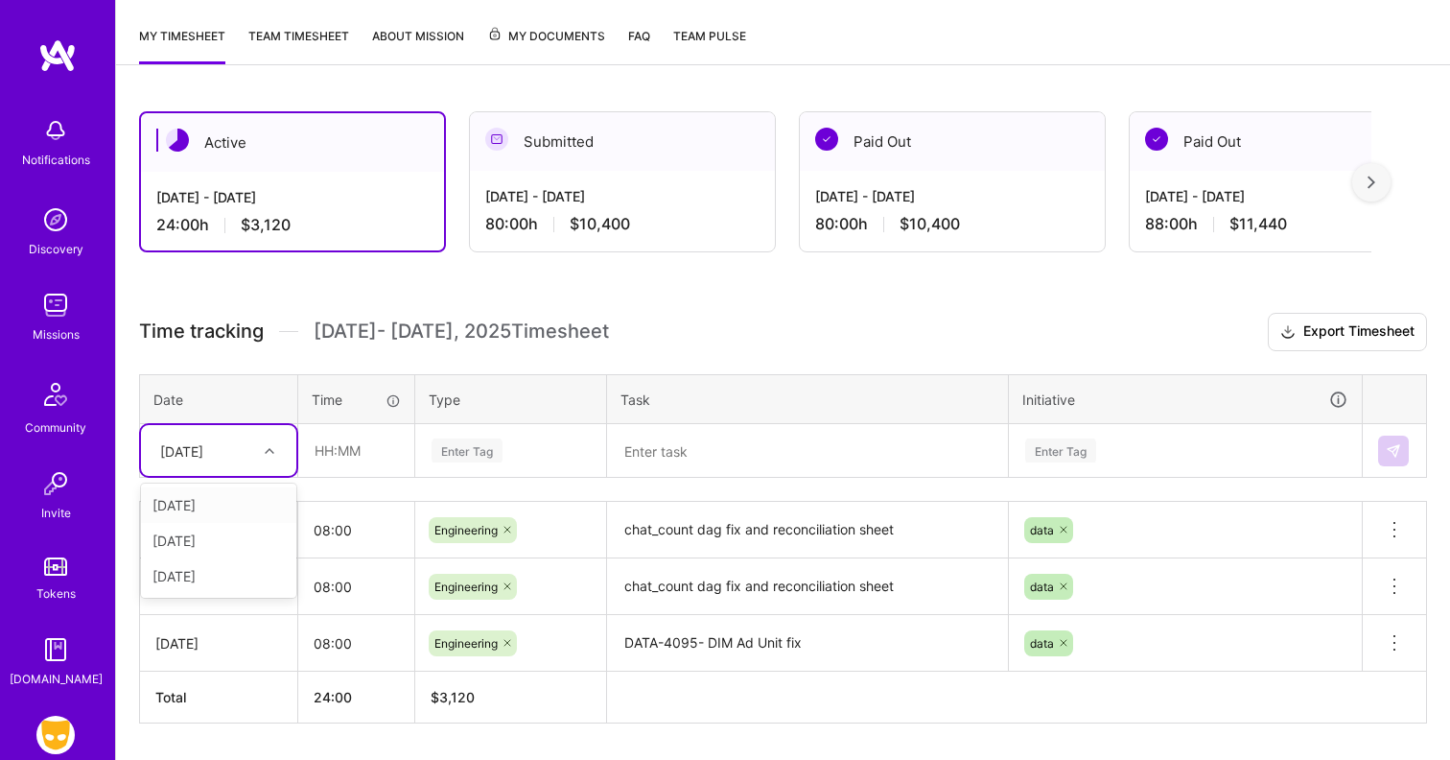
click at [259, 451] on div at bounding box center [272, 450] width 30 height 25
click at [214, 569] on div "[DATE]" at bounding box center [218, 575] width 155 height 35
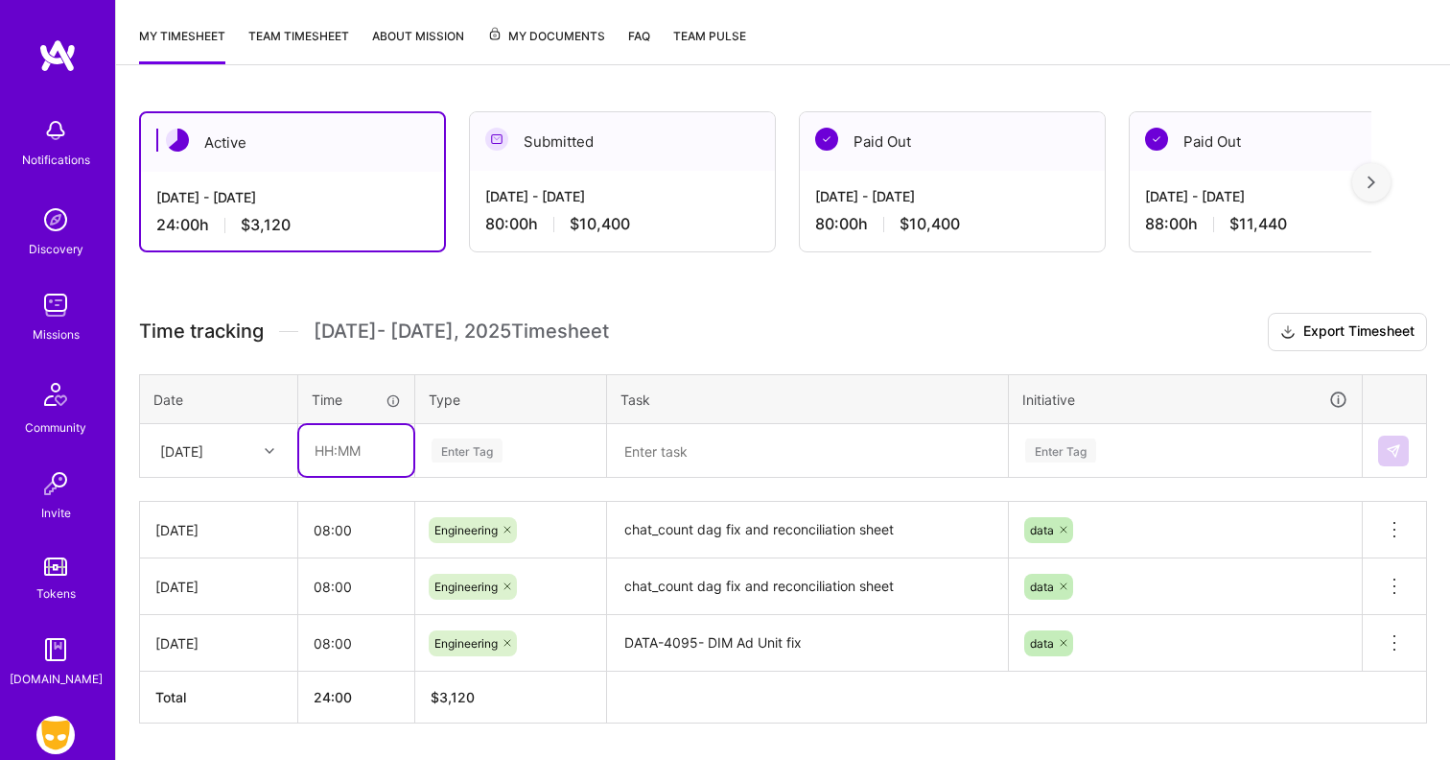
click at [378, 456] on input "text" at bounding box center [356, 450] width 114 height 51
type input "08:00"
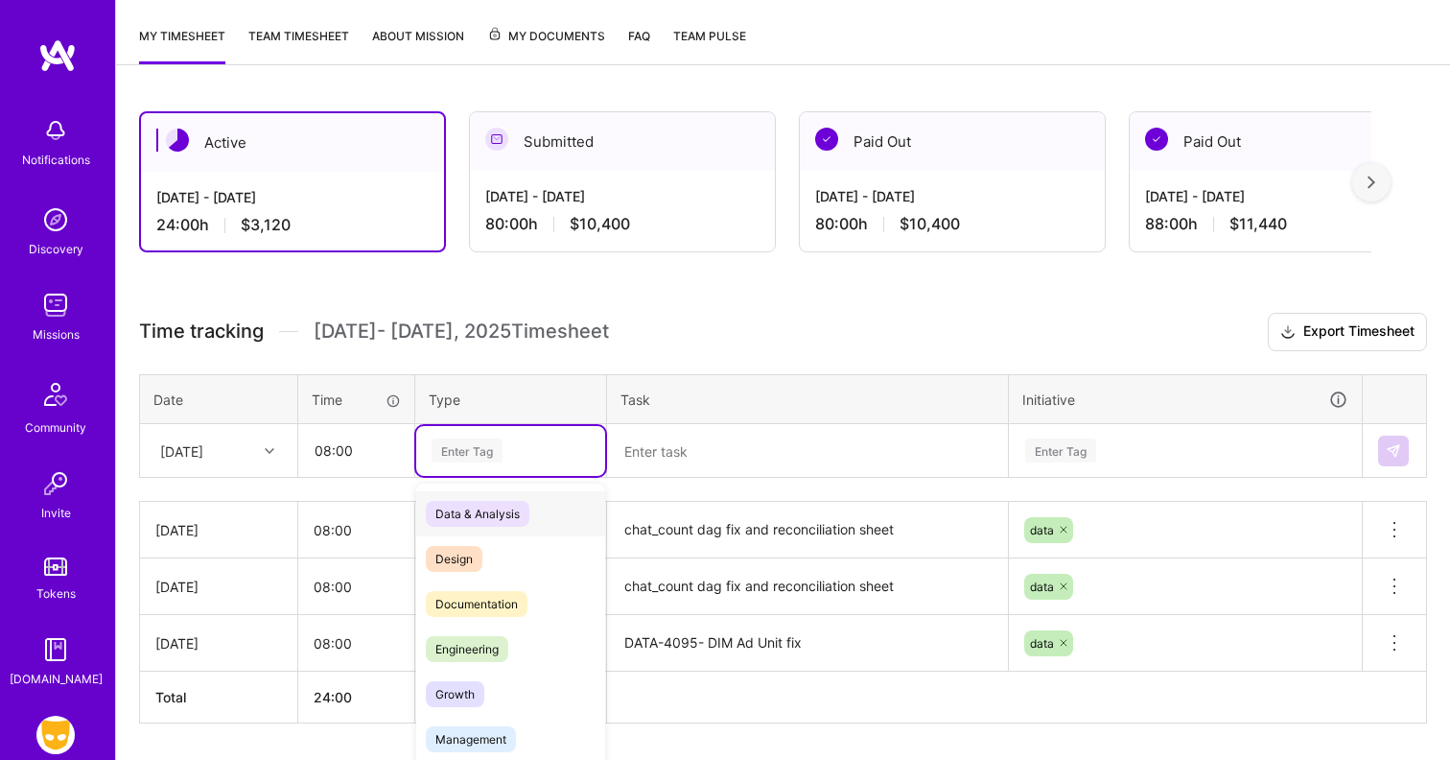
scroll to position [260, 0]
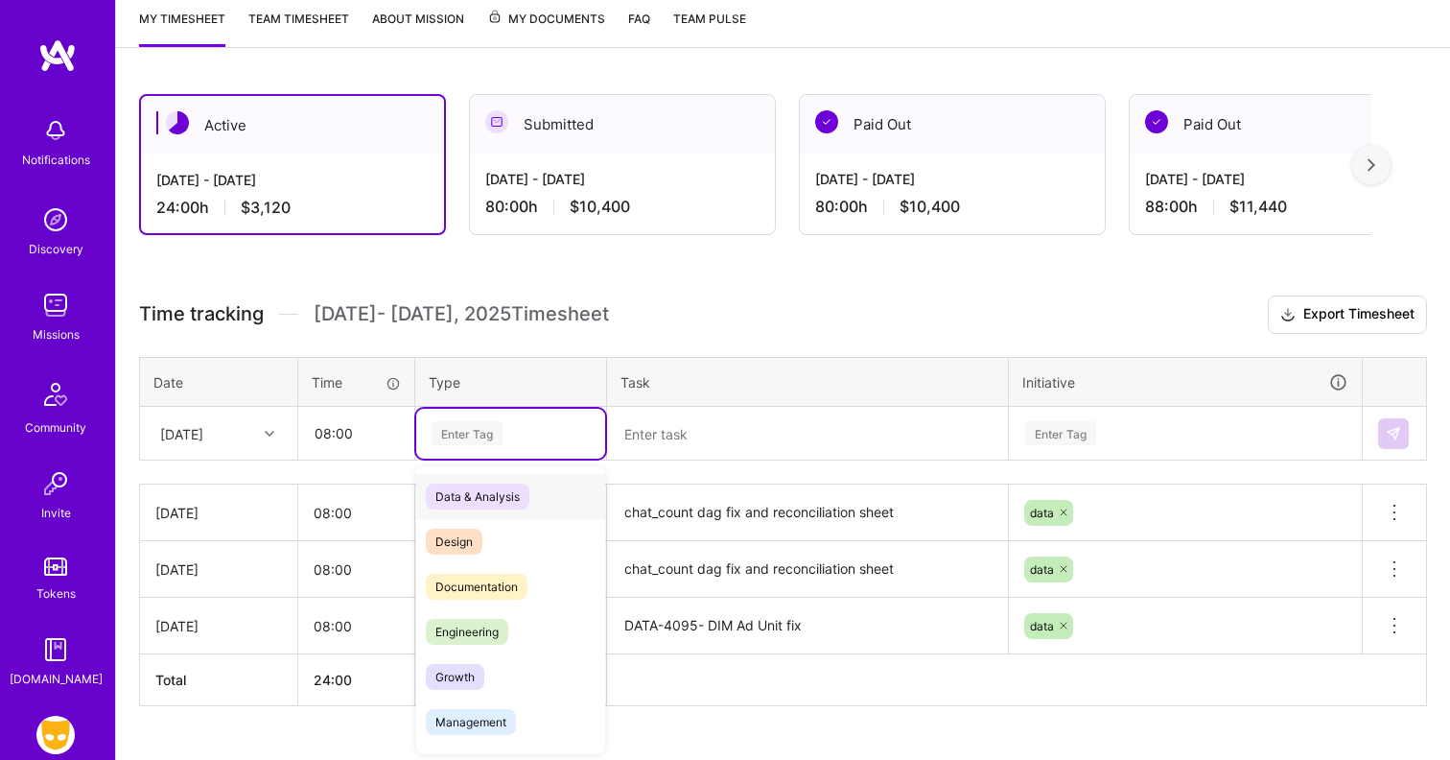
click at [481, 443] on div "Enter Tag" at bounding box center [510, 434] width 189 height 50
click at [507, 620] on div "Engineering" at bounding box center [510, 630] width 189 height 45
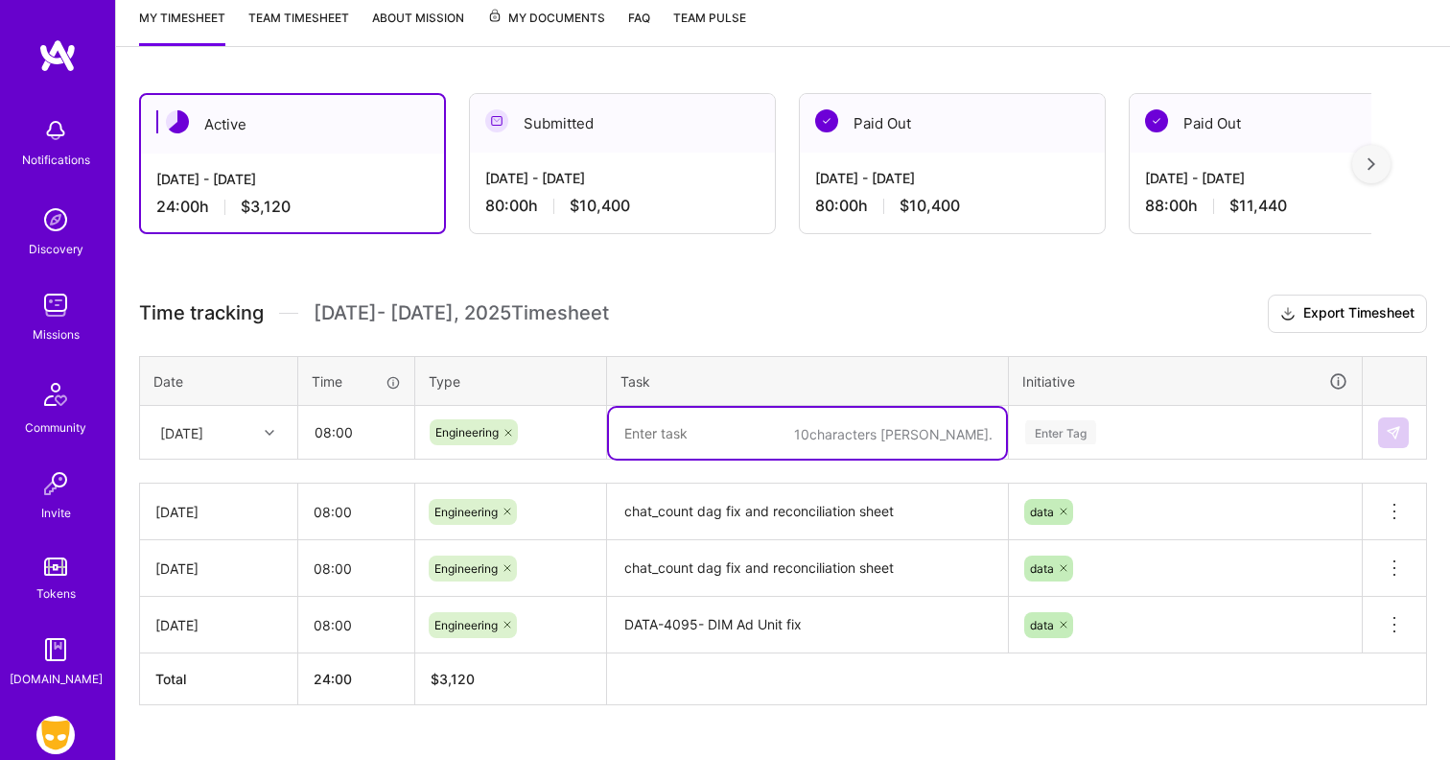
click at [700, 447] on textarea at bounding box center [807, 433] width 397 height 51
type textarea "Experiment agg dag gx alert fix"
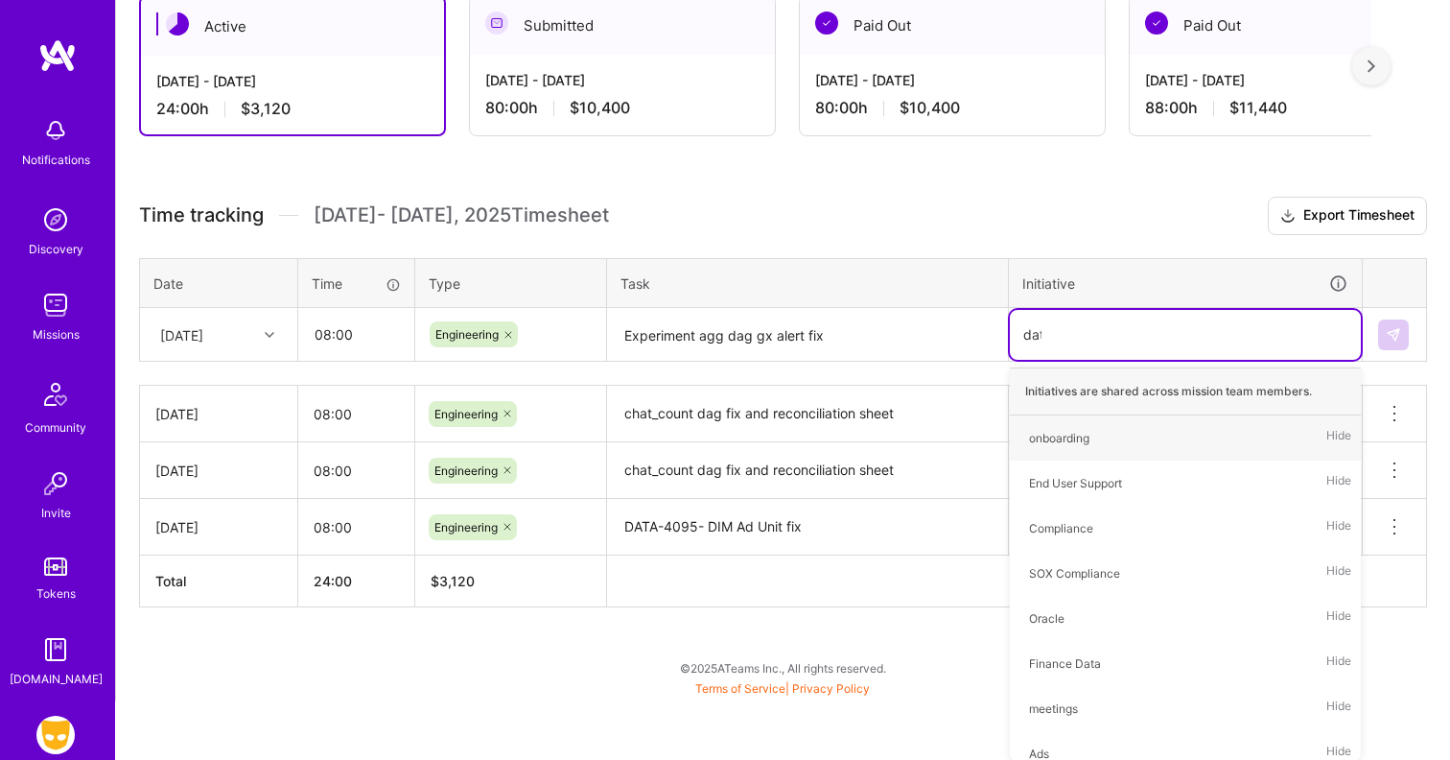
scroll to position [298, 0]
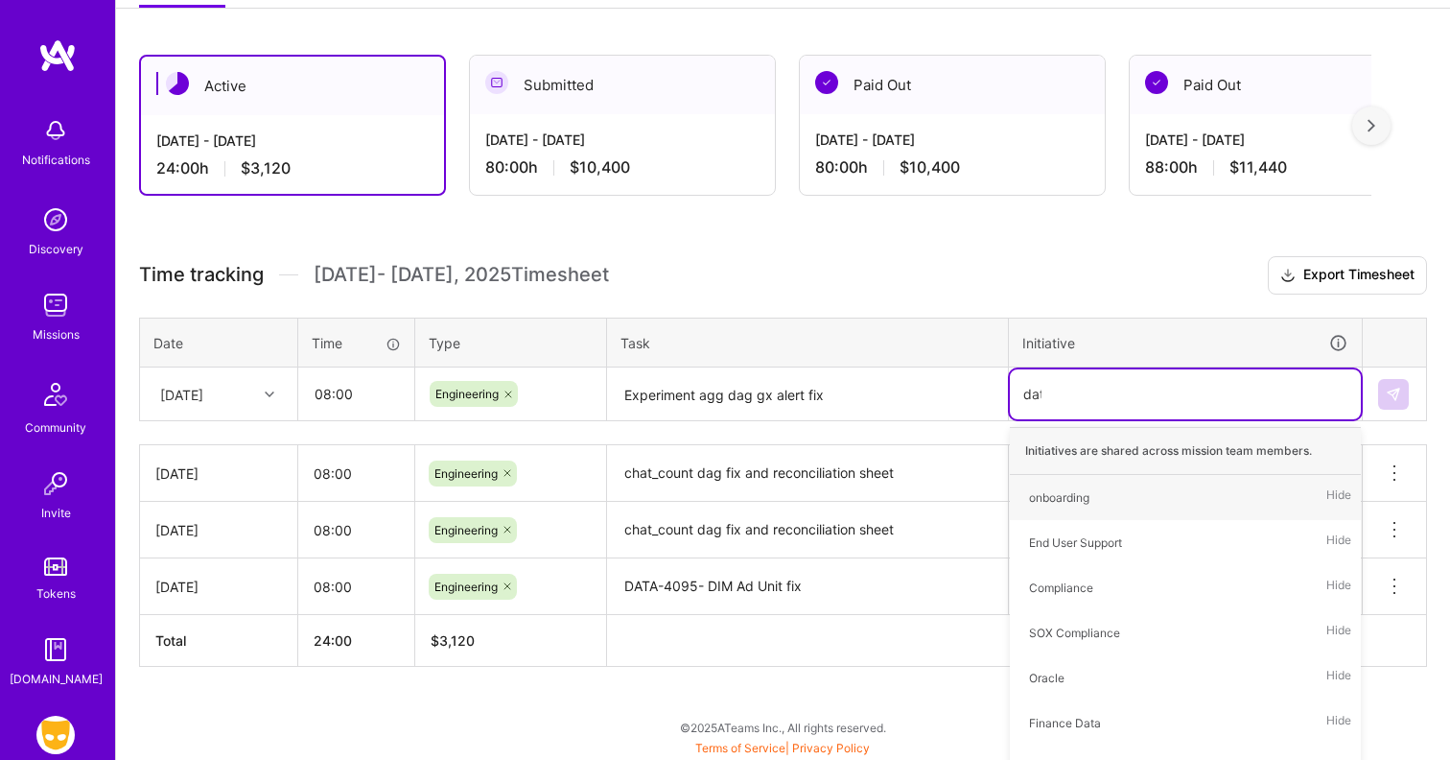
type input "data"
click at [1086, 539] on div "data Hide" at bounding box center [1185, 542] width 351 height 45
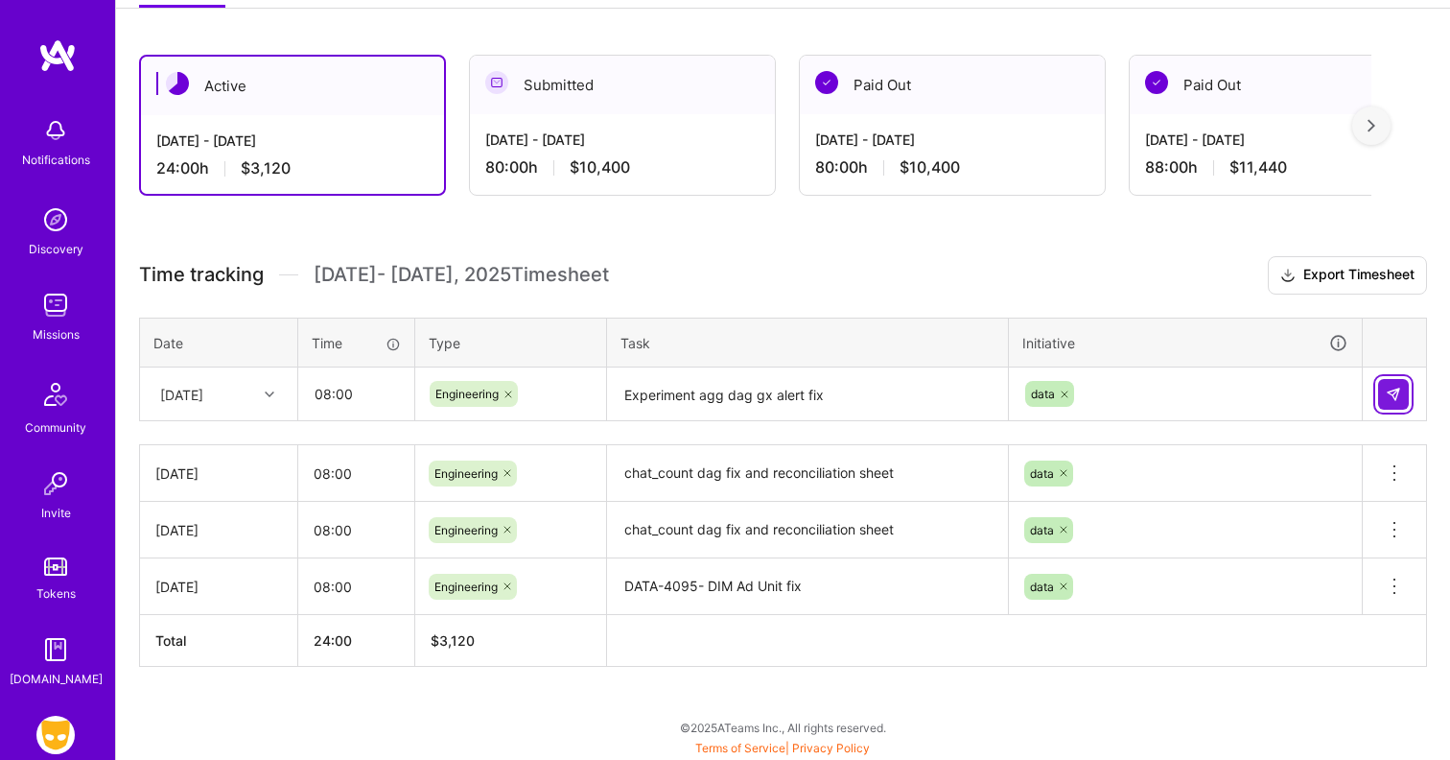
click at [1402, 401] on button at bounding box center [1393, 394] width 31 height 31
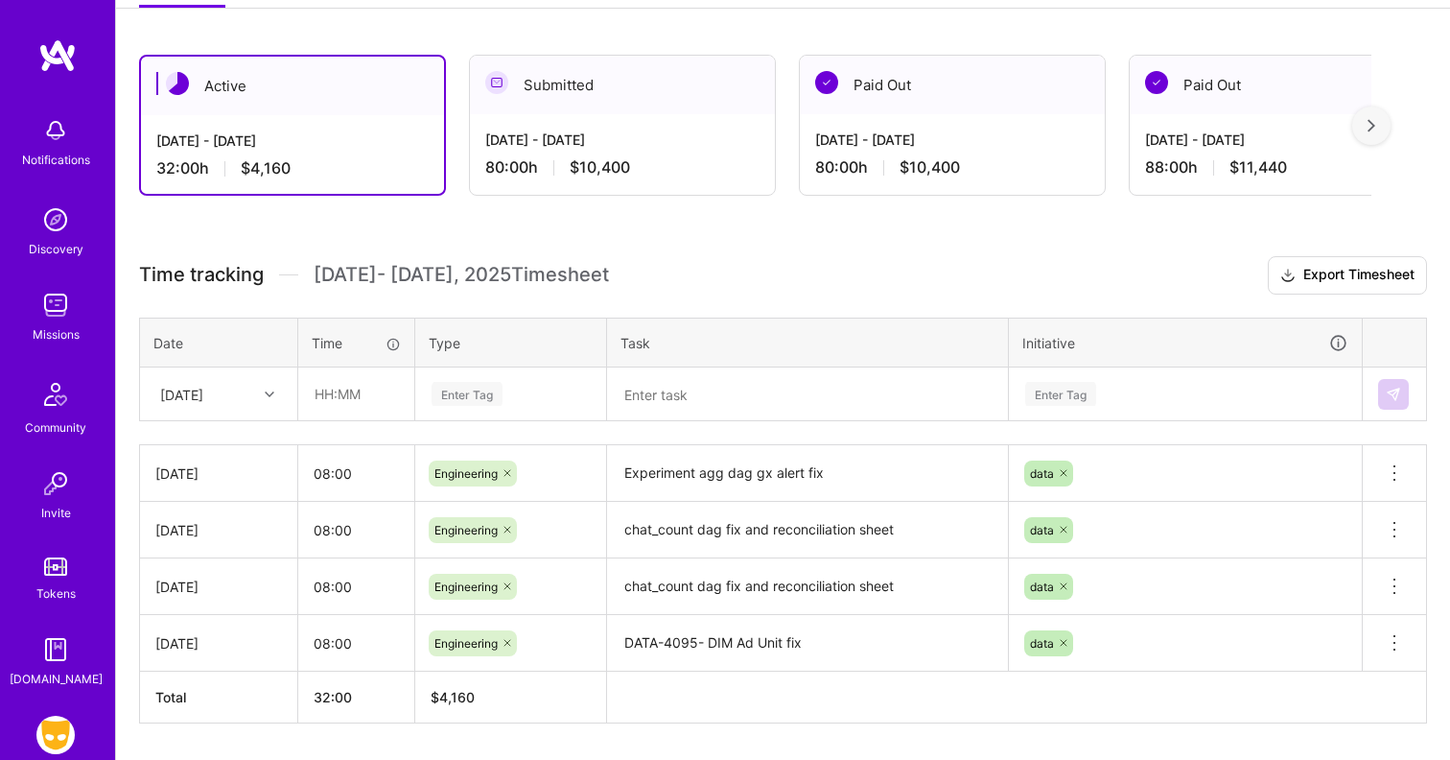
click at [647, 277] on h3 "Time tracking [DATE] - [DATE] Timesheet Export Timesheet" at bounding box center [783, 275] width 1288 height 38
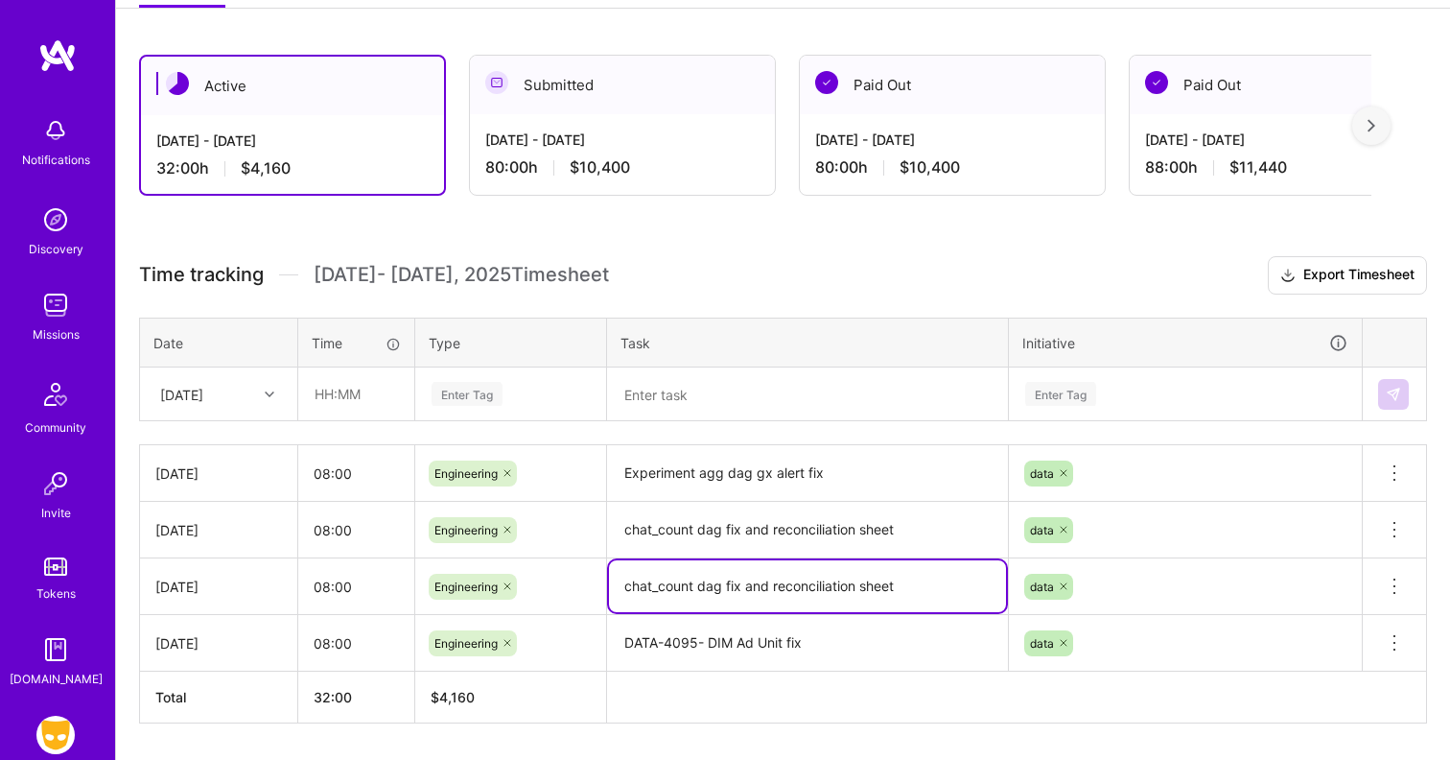
click at [855, 585] on textarea "chat_count dag fix and reconciliation sheet" at bounding box center [807, 586] width 397 height 52
click at [916, 583] on textarea "chat_count dag fix and reconciliation sheet" at bounding box center [807, 586] width 397 height 52
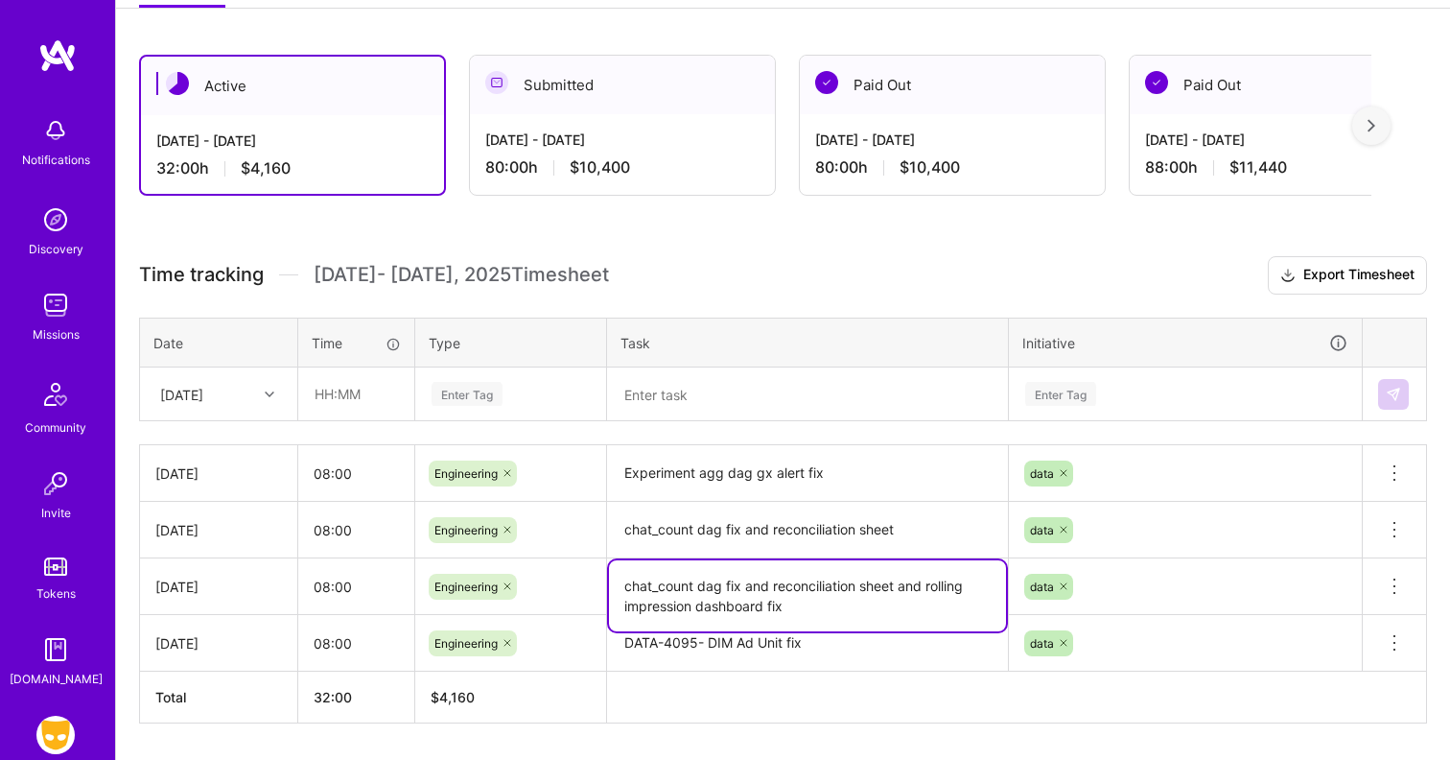
type textarea "chat_count dag fix and reconciliation sheet and rolling impression dashboard fix"
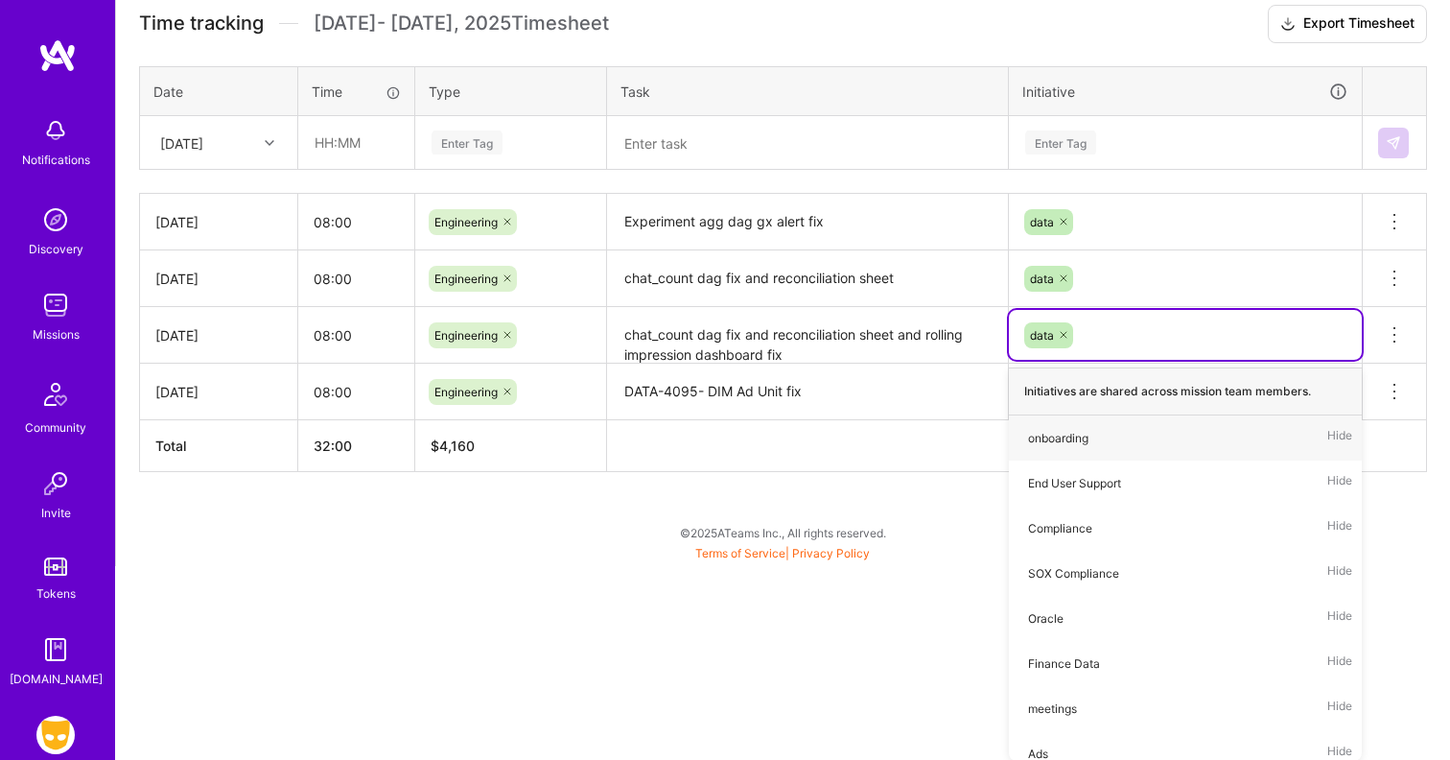
scroll to position [355, 0]
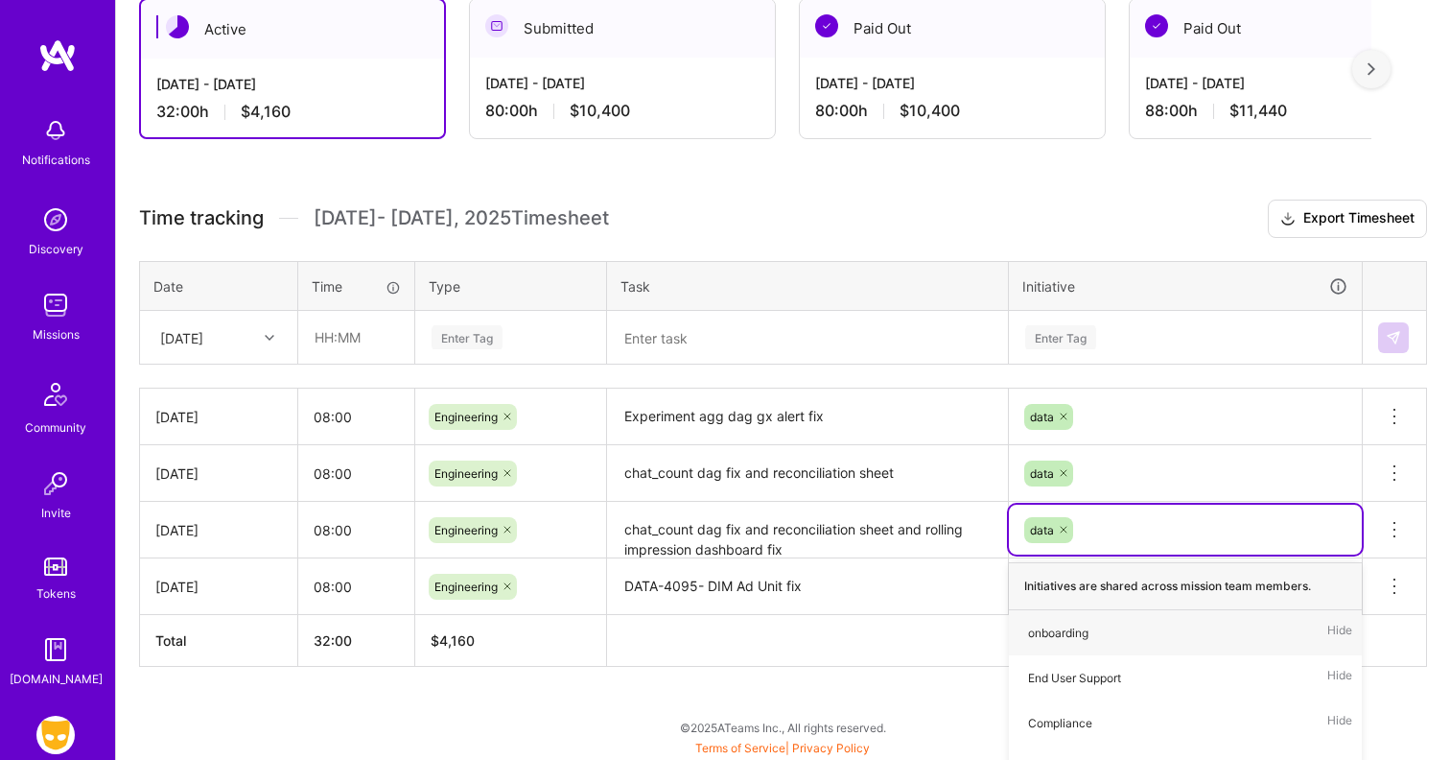
click at [753, 518] on div "Active [DATE] - [DATE] 32:00 h $4,160 Submitted [DATE] - [DATE] 80:00 h $10,400…" at bounding box center [783, 368] width 1334 height 786
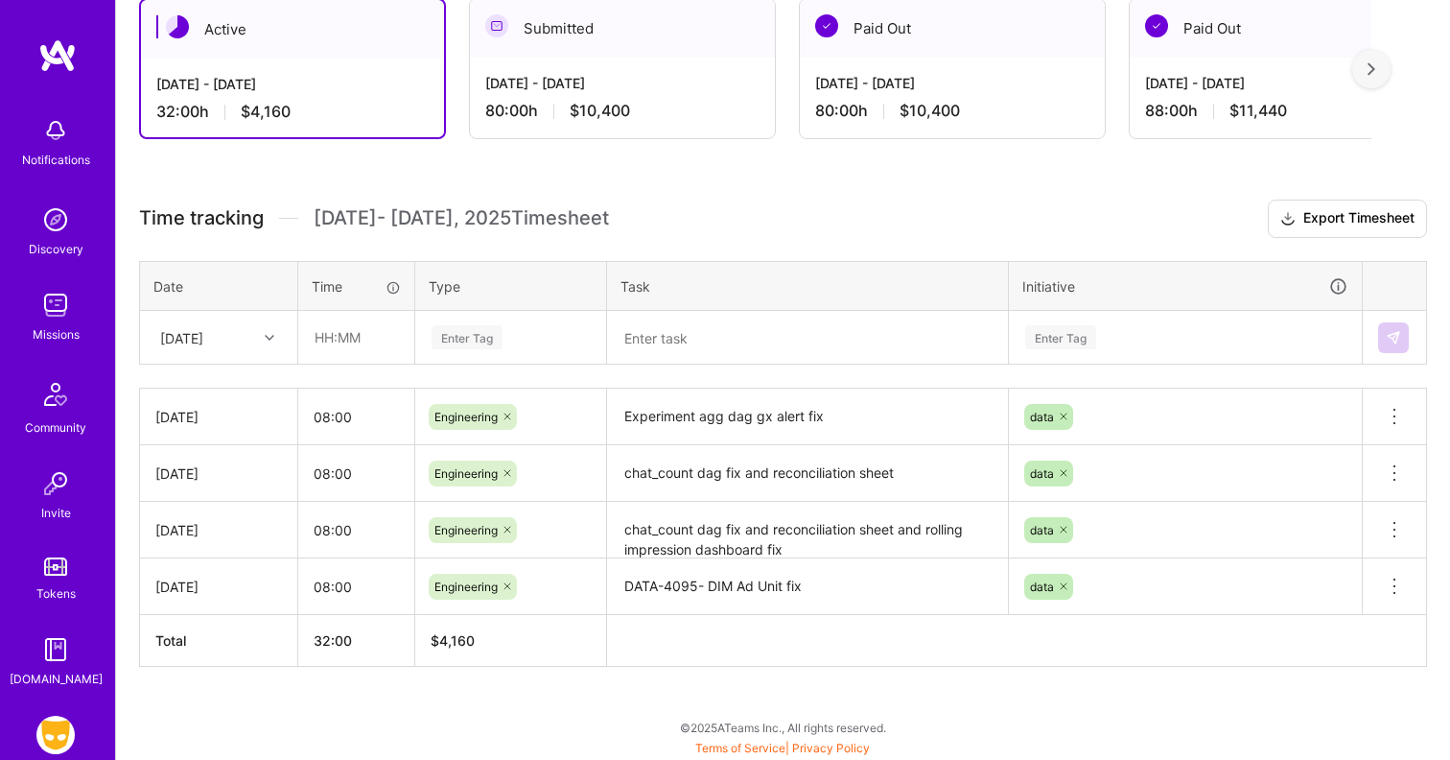
click at [689, 225] on h3 "Time tracking [DATE] - [DATE] Timesheet Export Timesheet" at bounding box center [783, 218] width 1288 height 38
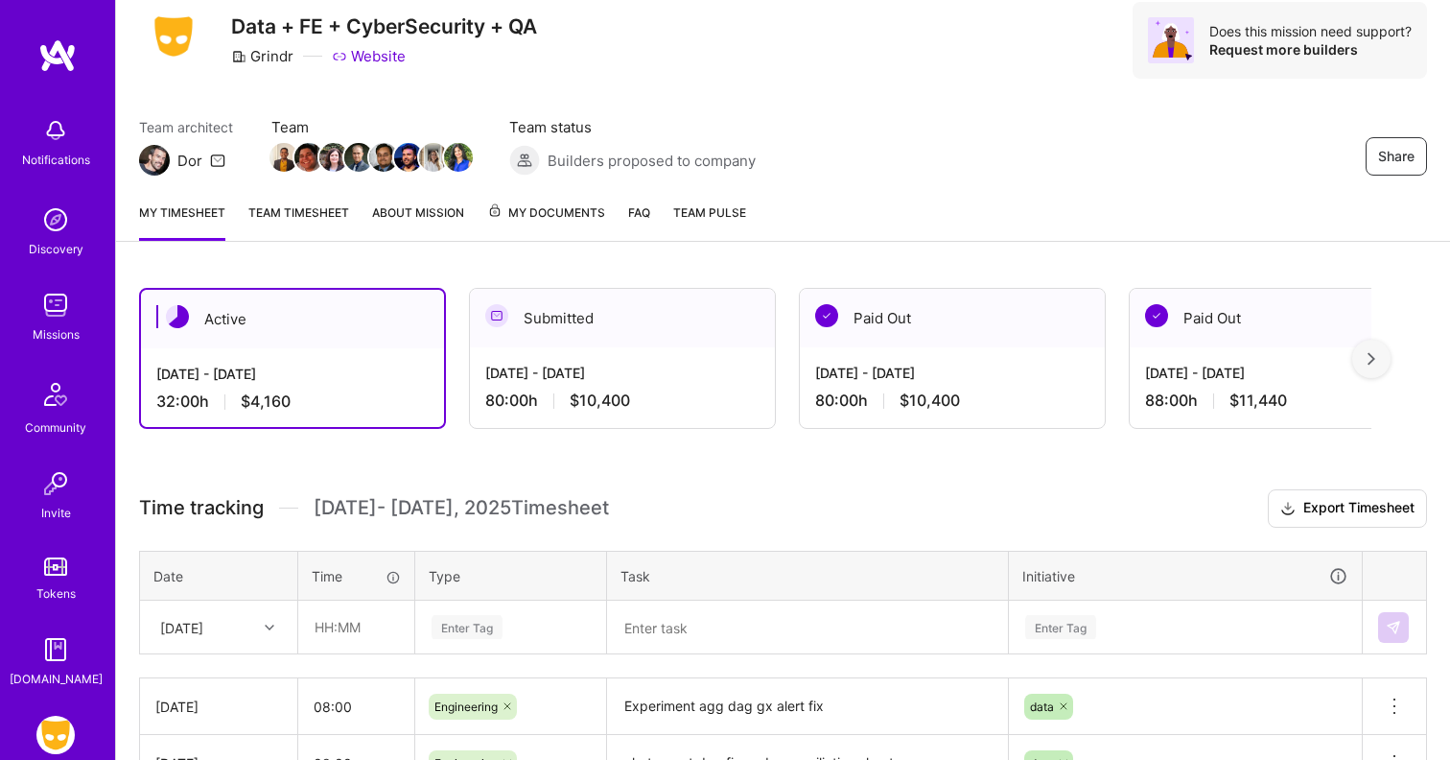
scroll to position [0, 0]
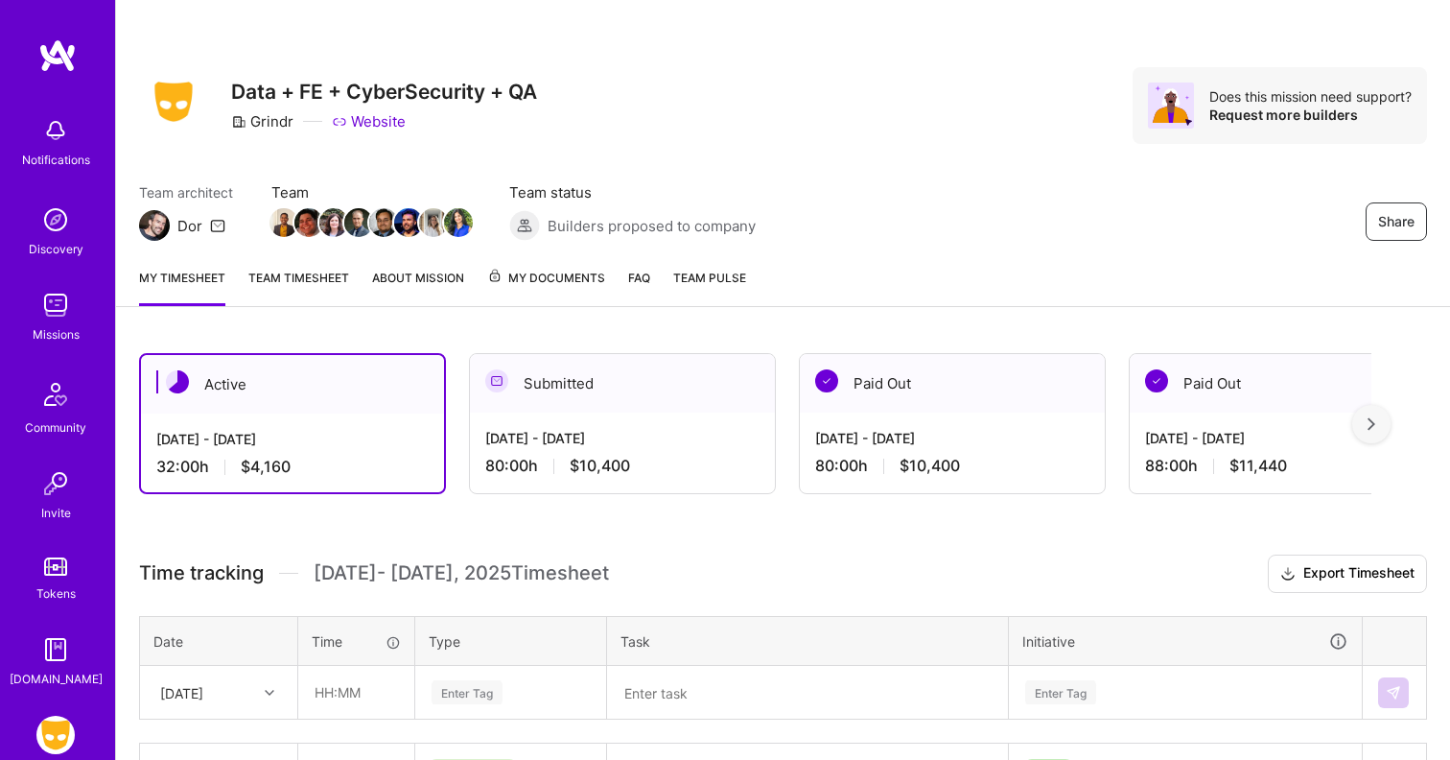
click at [399, 273] on link "About Mission" at bounding box center [418, 287] width 92 height 38
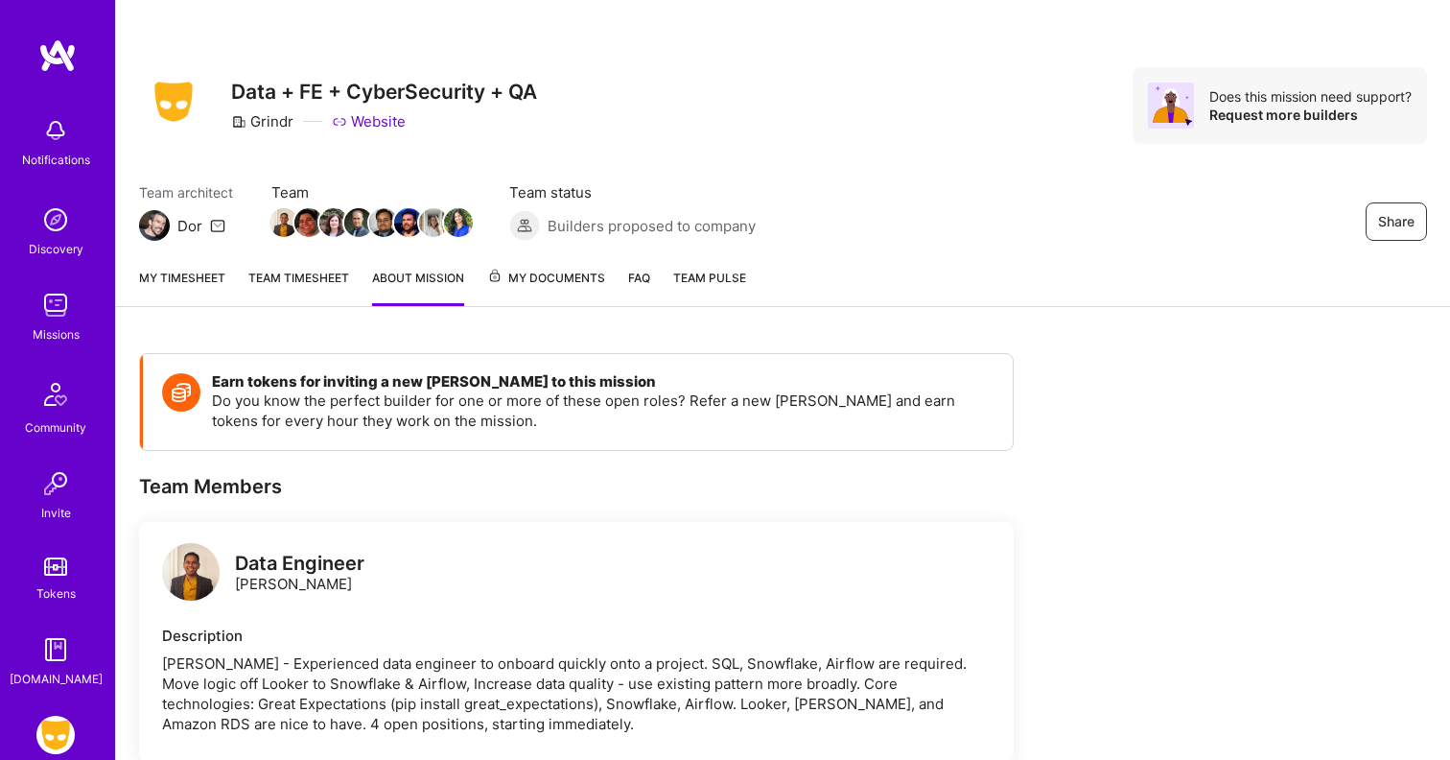
click at [525, 273] on span "My Documents" at bounding box center [546, 278] width 118 height 21
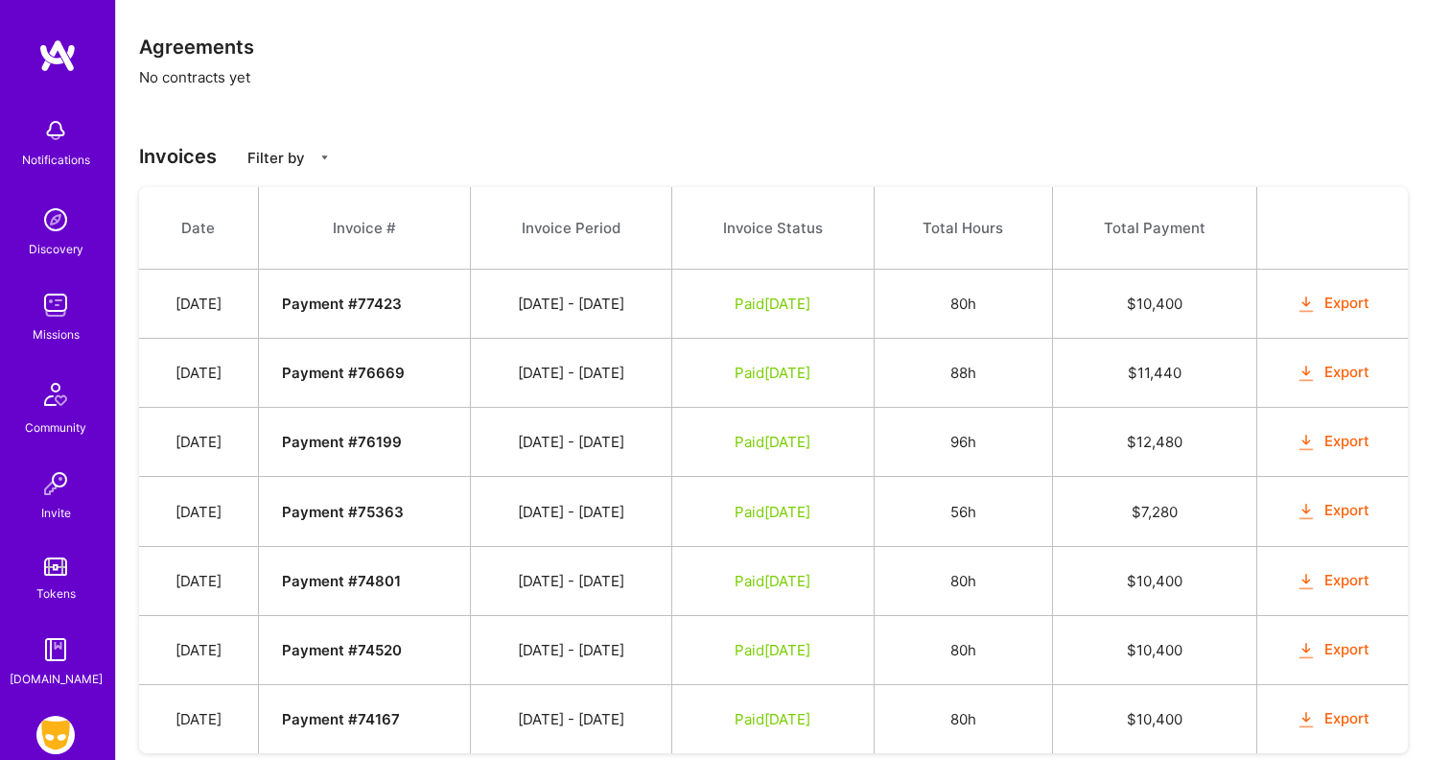
scroll to position [489, 0]
